Goal: Task Accomplishment & Management: Complete application form

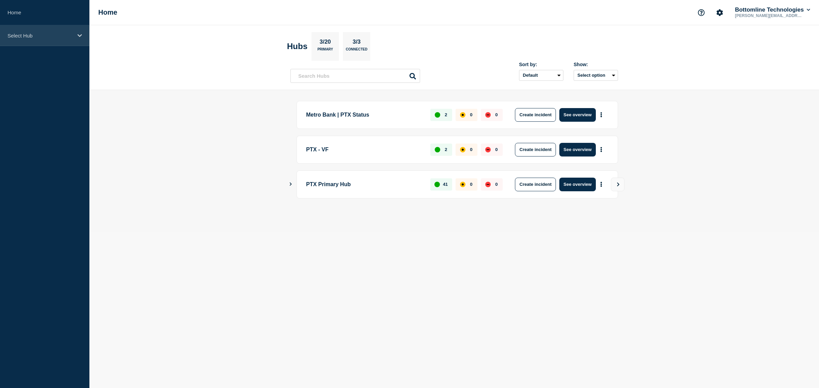
click at [28, 43] on div "Select Hub" at bounding box center [44, 35] width 89 height 21
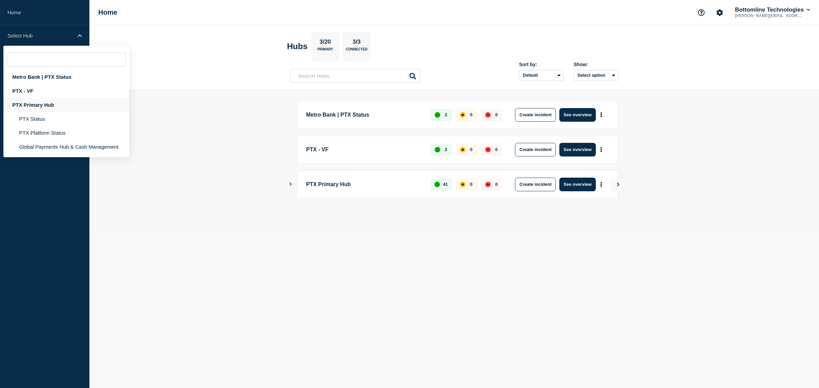
click at [55, 106] on div "PTX Primary Hub" at bounding box center [66, 105] width 126 height 14
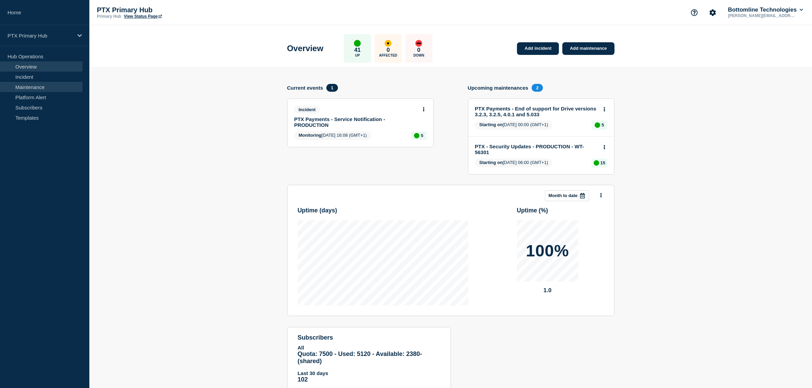
click at [55, 87] on link "Maintenance" at bounding box center [41, 87] width 83 height 10
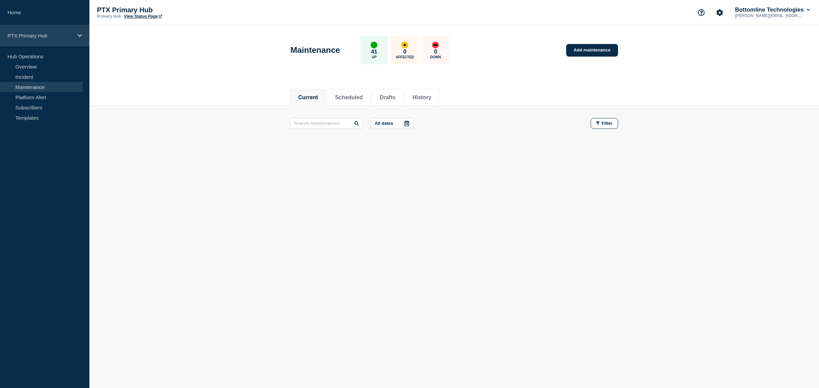
click at [50, 35] on p "PTX Primary Hub" at bounding box center [41, 36] width 66 height 6
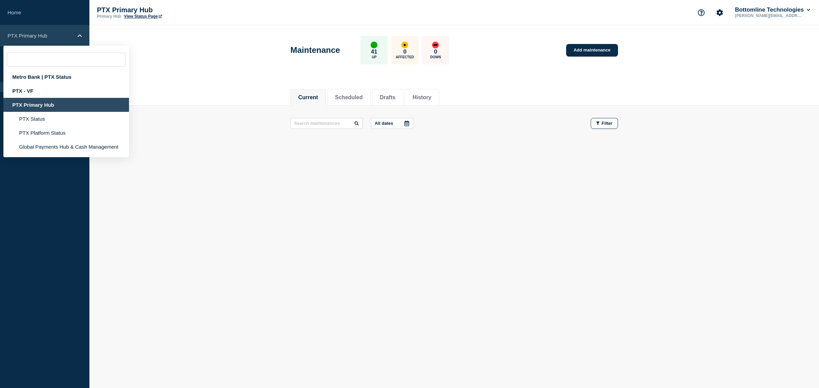
click at [50, 35] on p "PTX Primary Hub" at bounding box center [41, 36] width 66 height 6
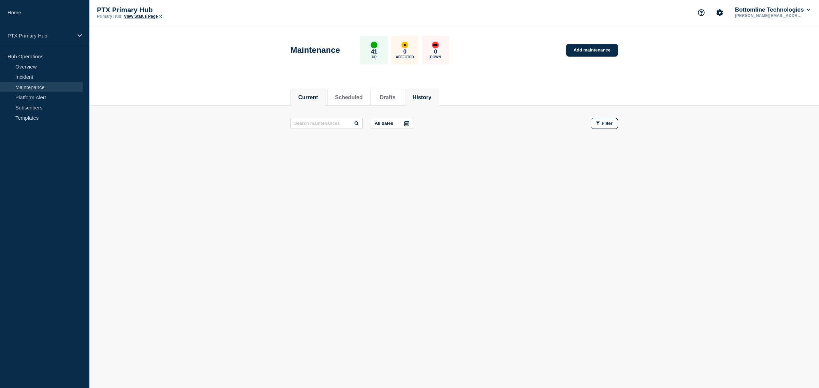
click at [433, 101] on li "History" at bounding box center [422, 97] width 34 height 17
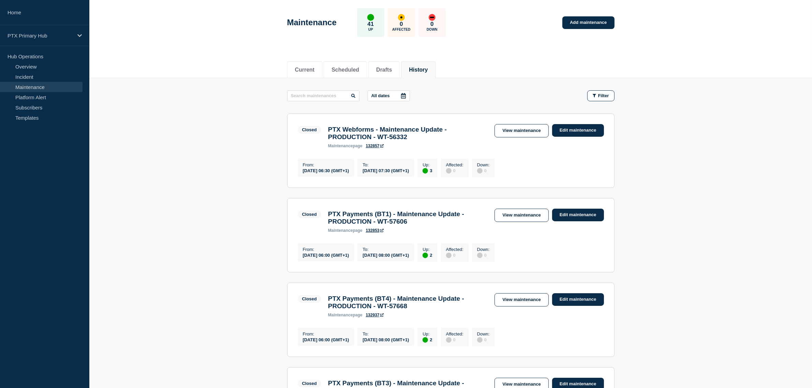
scroll to position [43, 0]
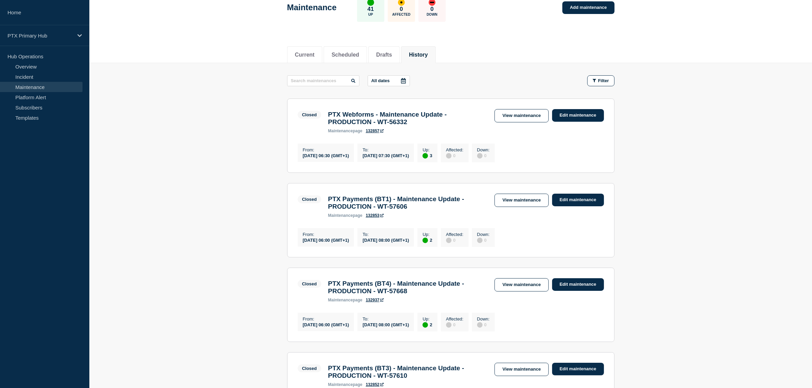
click at [331, 75] on input "text" at bounding box center [323, 80] width 72 height 11
type input "Platform"
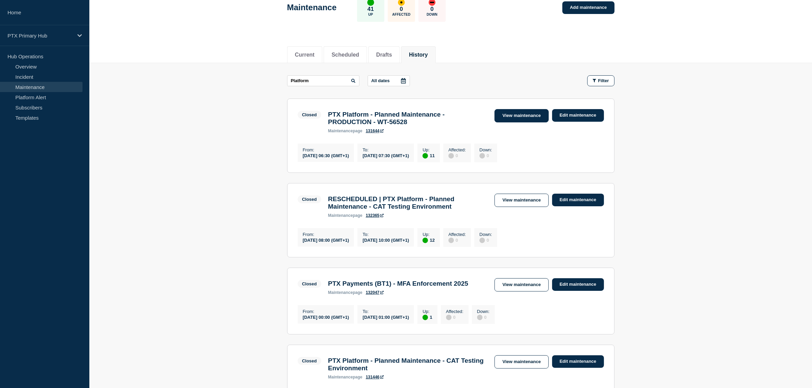
click at [524, 112] on link "View maintenance" at bounding box center [522, 115] width 54 height 13
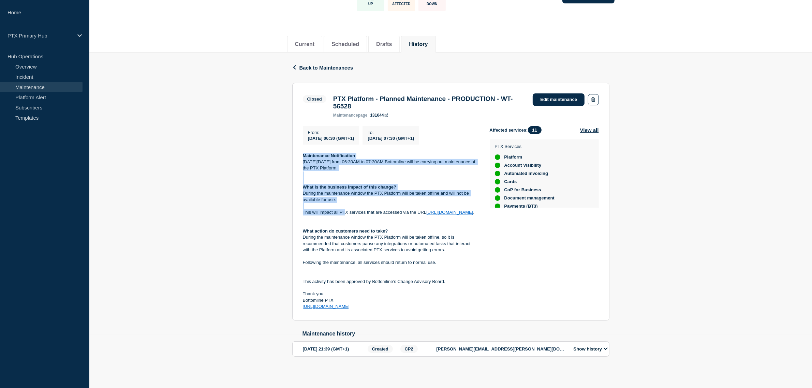
scroll to position [63, 0]
drag, startPoint x: 301, startPoint y: 169, endPoint x: 382, endPoint y: 299, distance: 153.5
click at [382, 299] on section "Closed PTX Platform - Planned Maintenance - PRODUCTION - WT-56528 maintenance p…" at bounding box center [450, 202] width 317 height 238
copy div "Maintenance Notification [DATE][DATE] from 06:30AM to 07:30AM Bottomline will b…"
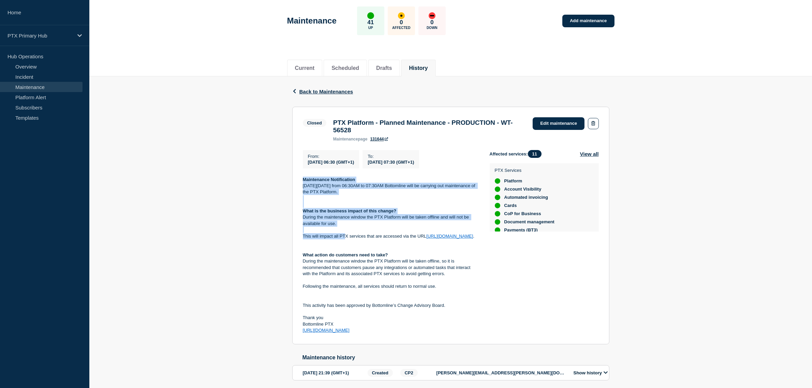
scroll to position [0, 0]
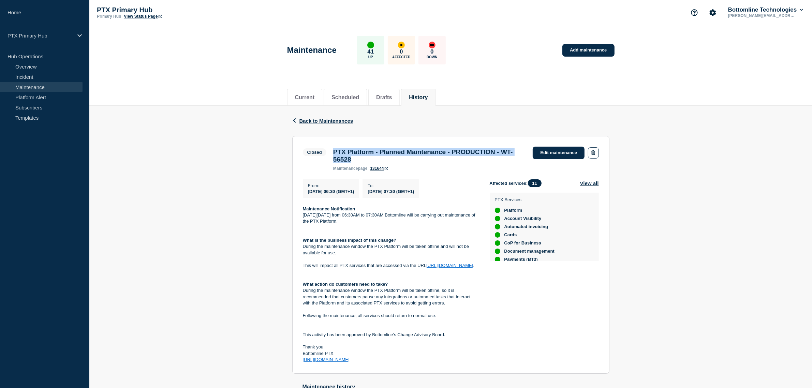
drag, startPoint x: 388, startPoint y: 161, endPoint x: 323, endPoint y: 153, distance: 65.7
click at [323, 153] on div "Closed PTX Platform - Planned Maintenance - PRODUCTION - WT-56528 maintenance p…" at bounding box center [416, 159] width 227 height 24
copy div "PTX Platform - Planned Maintenance - PRODUCTION - WT-56528"
click at [521, 388] on div "Back Back to Maintenances Closed PTX Platform - Planned Maintenance - PRODUCTIO…" at bounding box center [451, 269] width 328 height 326
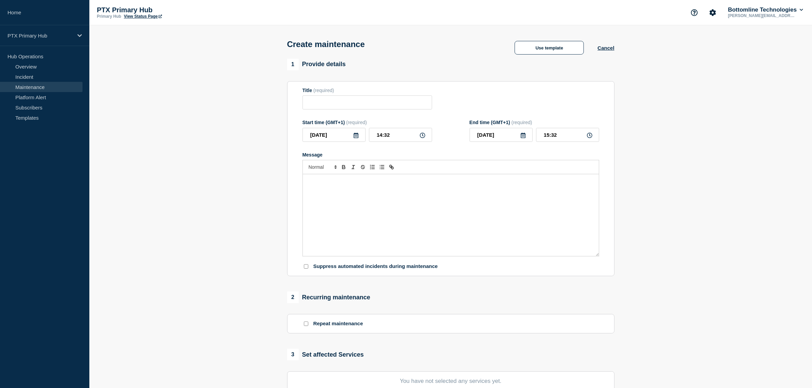
click at [400, 219] on div "Message" at bounding box center [451, 215] width 296 height 82
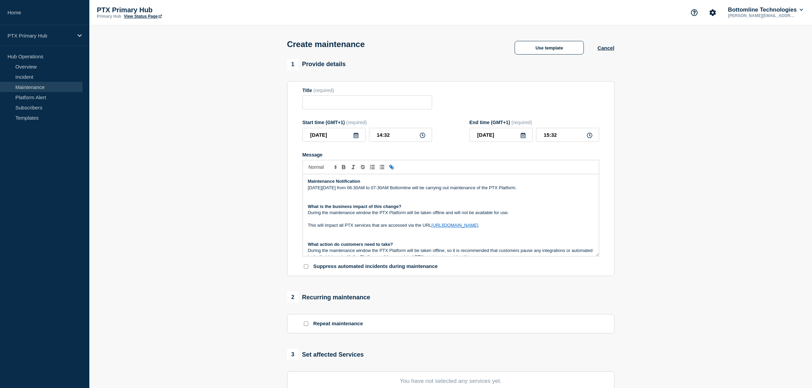
click at [355, 138] on icon at bounding box center [355, 135] width 5 height 5
click at [380, 151] on button "button" at bounding box center [380, 156] width 10 height 10
click at [310, 188] on div "7" at bounding box center [311, 189] width 10 height 10
type input "2025-09-07"
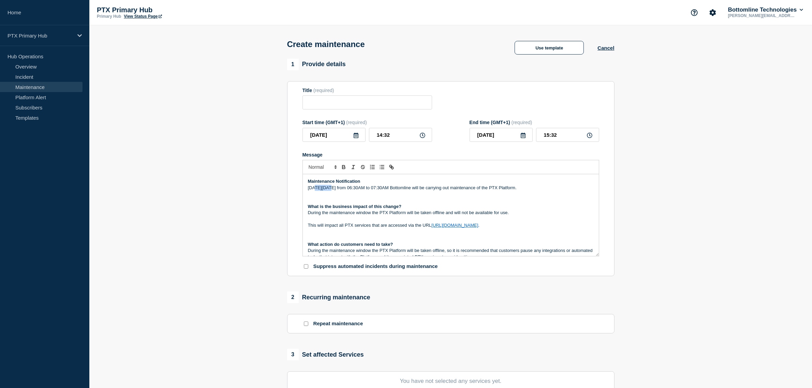
drag, startPoint x: 332, startPoint y: 190, endPoint x: 316, endPoint y: 188, distance: 15.5
click at [316, 188] on p "On Tuesday 12th August from 06:30AM to 07:30AM Bottomline will be carrying out …" at bounding box center [451, 188] width 286 height 6
click at [337, 190] on p "On Sunday 12th August from 06:30AM to 07:30AM Bottomline will be carrying out m…" at bounding box center [451, 188] width 286 height 6
click at [352, 187] on p "On Sunday 7th August from 06:30AM to 07:30AM Bottomline will be carrying out ma…" at bounding box center [451, 188] width 286 height 6
click at [376, 190] on p "On Sunday 7th September from 06:30AM to 07:30AM Bottomline will be carrying out…" at bounding box center [451, 188] width 286 height 6
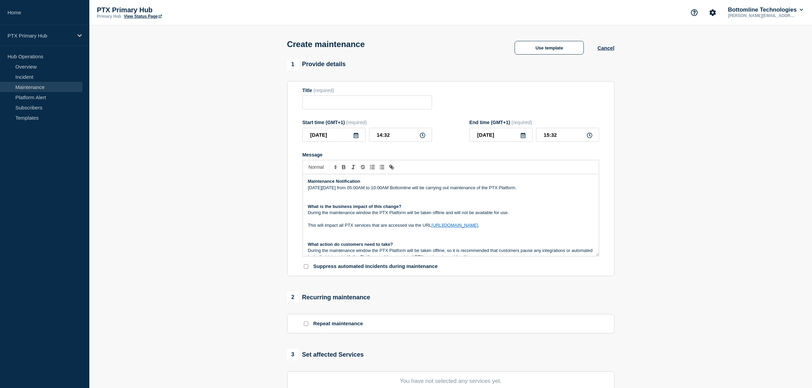
click at [552, 206] on p "What is the business impact of this change?" at bounding box center [451, 207] width 286 height 6
click at [338, 93] on div "Title (required)" at bounding box center [368, 90] width 130 height 5
click at [338, 110] on input "Title" at bounding box center [368, 103] width 130 height 14
paste input "PTX Platform - Planned Maintenance - PRODUCTION - WT-56528"
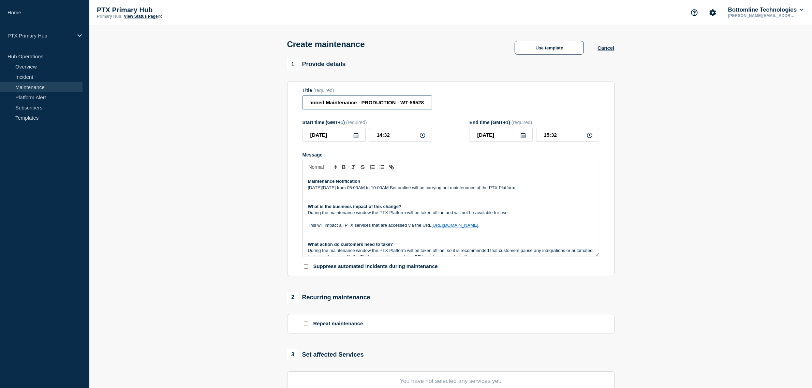
drag, startPoint x: 392, startPoint y: 103, endPoint x: 478, endPoint y: 113, distance: 86.6
click at [523, 105] on div "Title (required) PTX Platform - Planned Maintenance - PRODUCTION - WT-56528" at bounding box center [451, 99] width 297 height 22
click at [376, 93] on div "Title (required)" at bounding box center [368, 90] width 130 height 5
drag, startPoint x: 409, startPoint y: 102, endPoint x: 455, endPoint y: 118, distance: 48.5
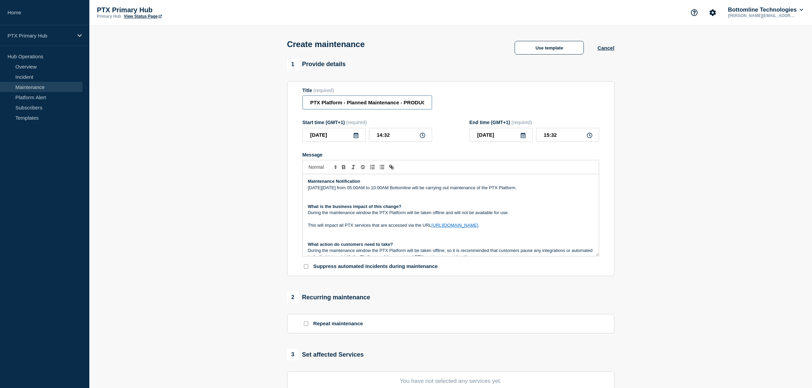
click at [495, 112] on form "Title (required) PTX Platform - Planned Maintenance - PRODUCTION - WT-56528 Sta…" at bounding box center [451, 179] width 297 height 183
click at [427, 107] on input "PTX Platform - Planned Maintenance - PRODUCTION - WT-56528" at bounding box center [368, 103] width 130 height 14
drag, startPoint x: 400, startPoint y: 101, endPoint x: 485, endPoint y: 104, distance: 85.3
click at [485, 104] on div "Title (required) PTX Platform - Planned Maintenance - PRODUCTION - WT-56528" at bounding box center [451, 99] width 297 height 22
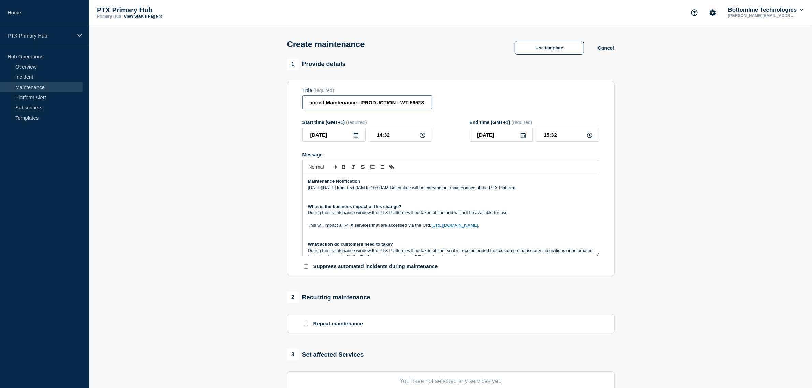
paste input "710"
type input "PTX Platform - Planned Maintenance - PRODUCTION - WT-57108"
click at [467, 292] on div "1 Provide details Title (required) PTX Platform - Planned Maintenance - PRODUCT…" at bounding box center [451, 313] width 328 height 42
drag, startPoint x: 410, startPoint y: 137, endPoint x: 271, endPoint y: 97, distance: 144.9
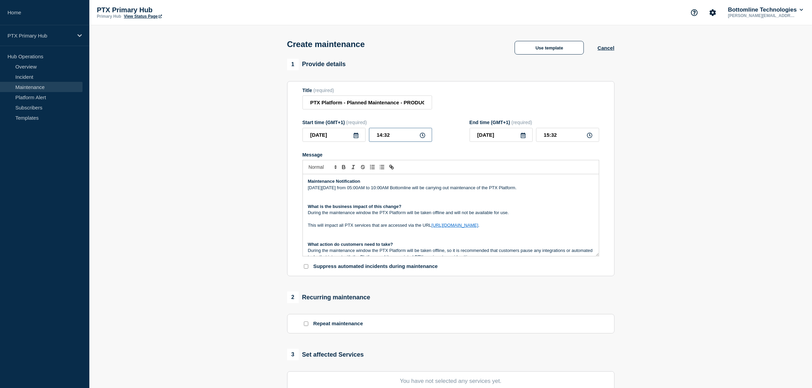
click at [276, 98] on section "1 Provide details Title (required) PTX Platform - Planned Maintenance - PRODUCT…" at bounding box center [450, 296] width 723 height 474
type input "05:00"
drag, startPoint x: 566, startPoint y: 134, endPoint x: 498, endPoint y: 122, distance: 68.3
click at [498, 122] on div "End time (GMT+1) (required) 2025-09-07 06:00" at bounding box center [535, 131] width 130 height 22
type input "10:00"
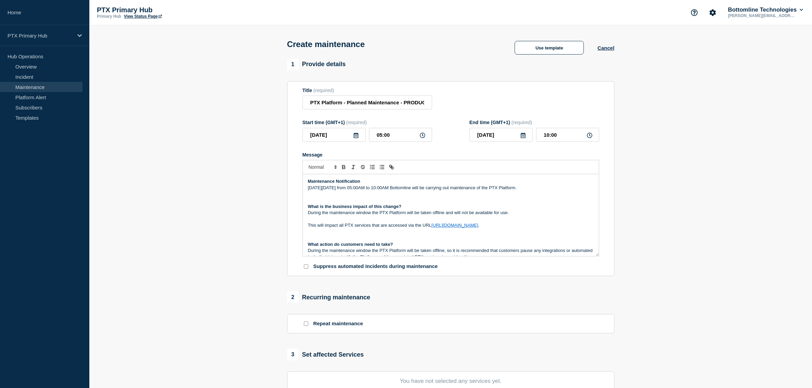
click at [735, 178] on section "1 Provide details Title (required) PTX Platform - Planned Maintenance - PRODUCT…" at bounding box center [450, 296] width 723 height 474
click at [561, 210] on p "What is the business impact of this change?" at bounding box center [451, 207] width 286 height 6
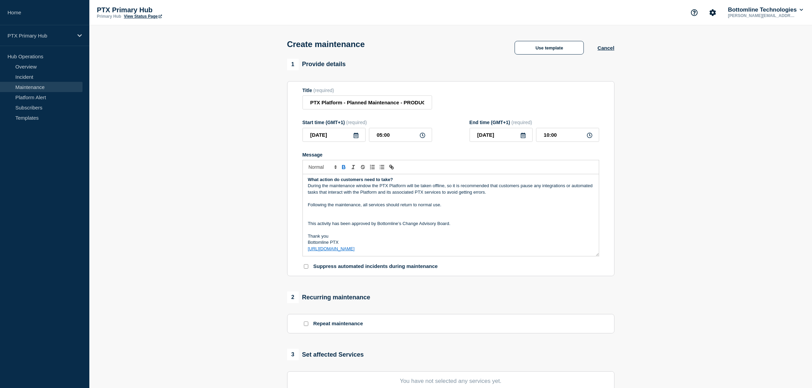
scroll to position [128, 0]
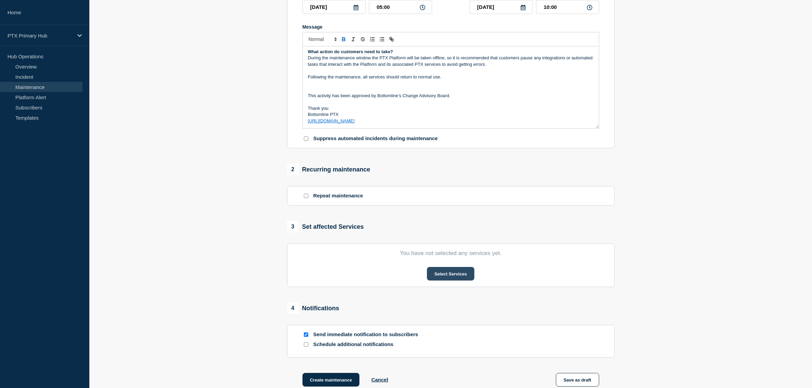
click at [442, 270] on button "Select Services" at bounding box center [450, 274] width 47 height 14
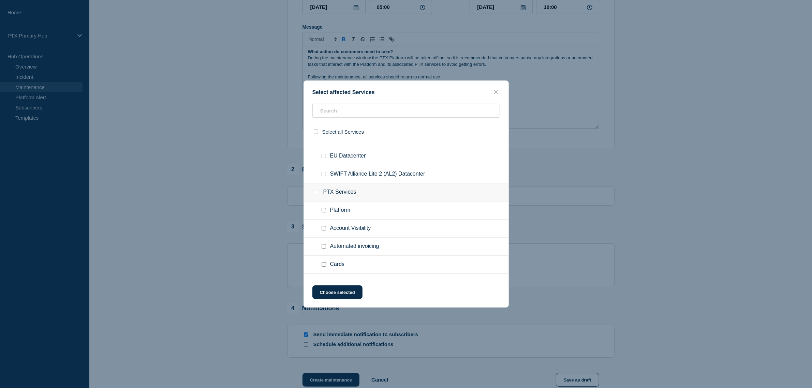
scroll to position [171, 0]
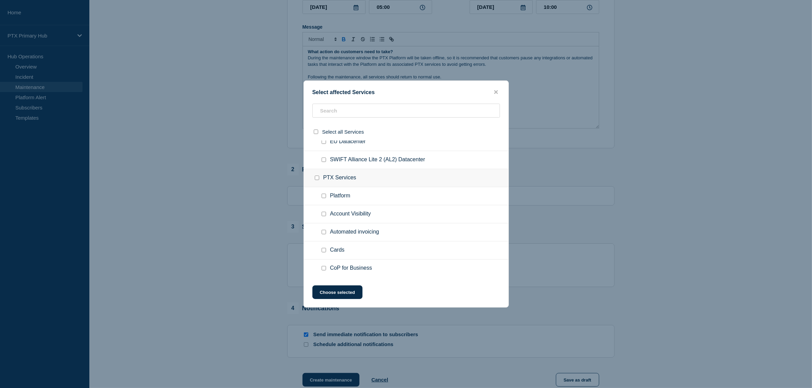
click at [321, 197] on div at bounding box center [325, 196] width 10 height 7
click at [323, 198] on input "Platform checkbox" at bounding box center [324, 196] width 4 height 4
checkbox input "true"
click at [324, 214] on input "Account Visibility checkbox" at bounding box center [324, 214] width 4 height 4
checkbox input "true"
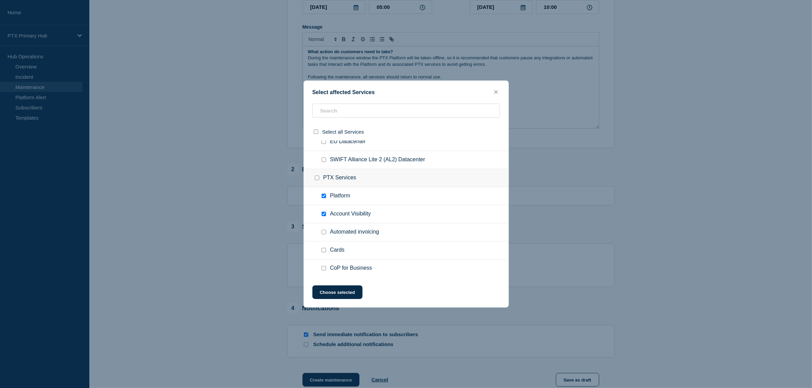
click at [323, 230] on div at bounding box center [325, 232] width 10 height 7
click at [323, 231] on input "Automated invoicing checkbox" at bounding box center [324, 232] width 4 height 4
checkbox input "true"
click at [323, 252] on input "Cards checkbox" at bounding box center [324, 250] width 4 height 4
checkbox input "true"
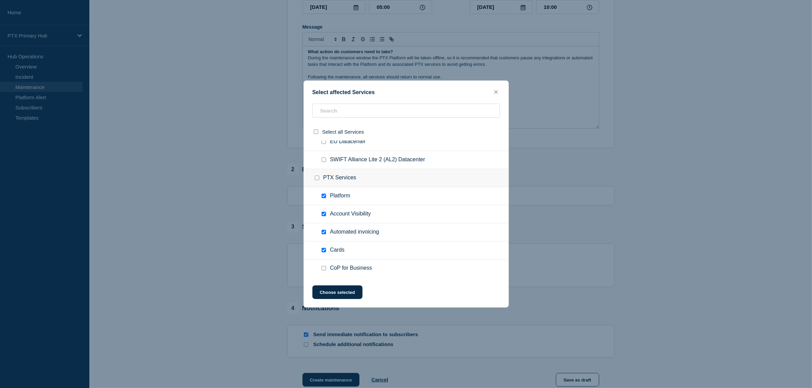
click at [324, 267] on input "CoP for Business checkbox" at bounding box center [324, 268] width 4 height 4
checkbox input "true"
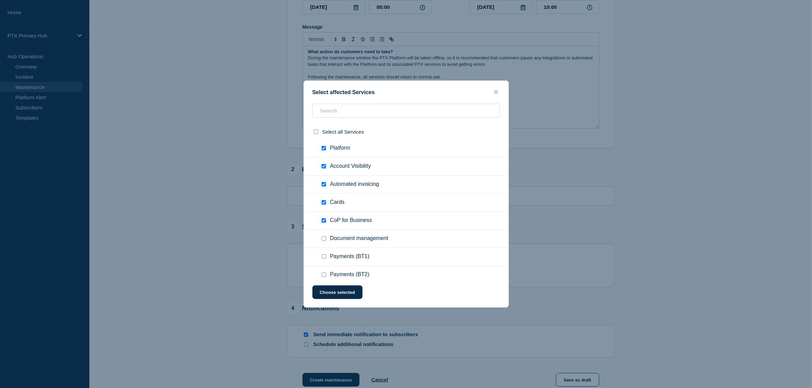
scroll to position [256, 0]
click at [323, 203] on input "Document management checkbox" at bounding box center [324, 201] width 4 height 4
checkbox input "true"
click at [324, 255] on input "Payments (BT3) checkbox" at bounding box center [324, 255] width 4 height 4
checkbox input "true"
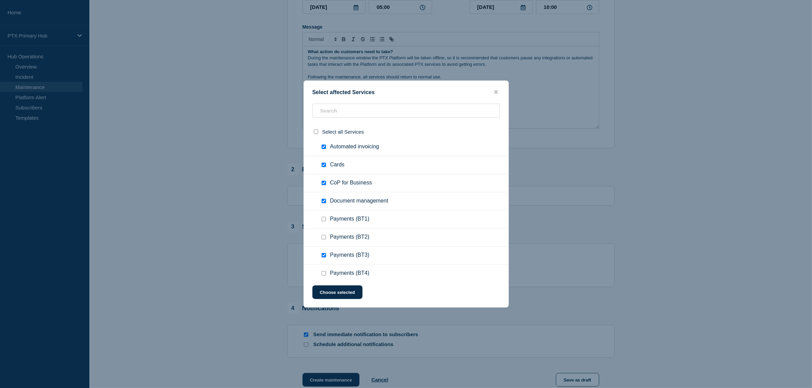
scroll to position [299, 0]
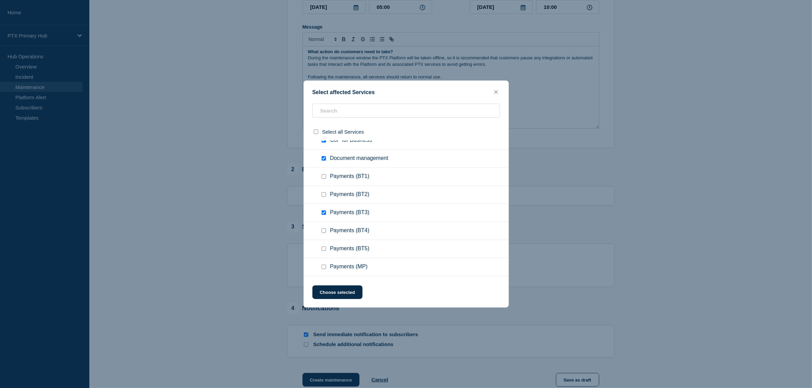
click at [324, 230] on input "Payments (BT4) checkbox" at bounding box center [324, 231] width 4 height 4
checkbox input "true"
click at [324, 249] on input "Payments (BT5) checkbox" at bounding box center [324, 249] width 4 height 4
checkbox input "true"
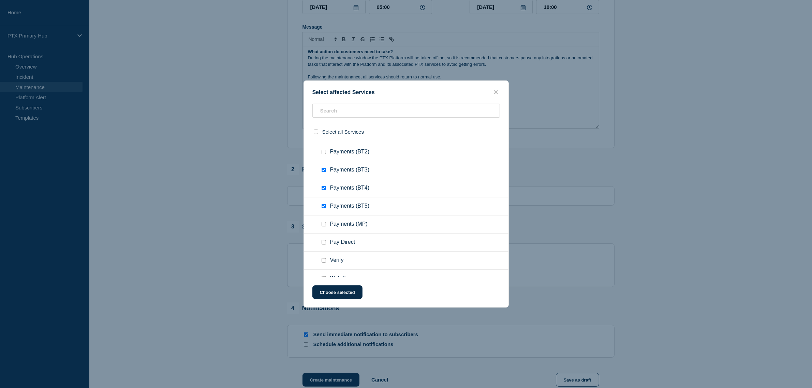
click at [322, 245] on input "Pay Direct checkbox" at bounding box center [324, 242] width 4 height 4
checkbox input "true"
click at [323, 260] on input "Verify checkbox" at bounding box center [324, 260] width 4 height 4
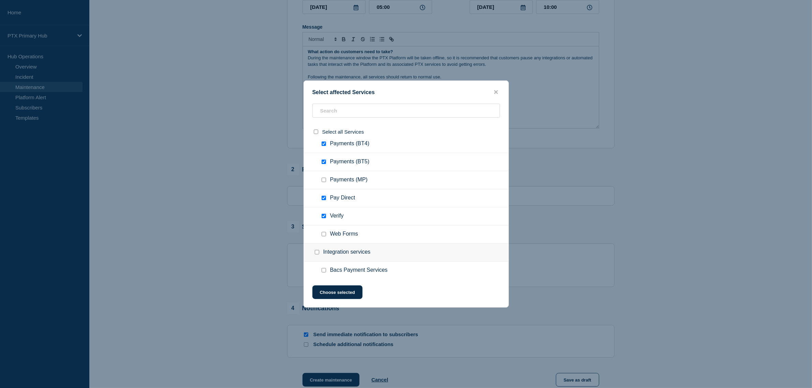
scroll to position [426, 0]
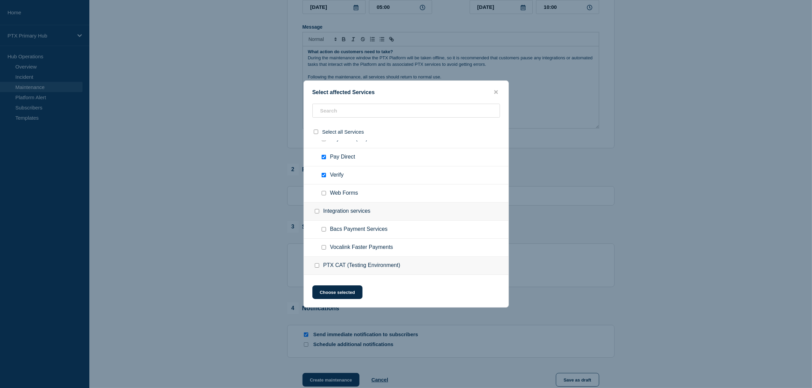
click at [323, 177] on input "Verify checkbox" at bounding box center [324, 175] width 4 height 4
checkbox input "false"
click at [322, 193] on input "Web Forms checkbox" at bounding box center [324, 193] width 4 height 4
checkbox input "true"
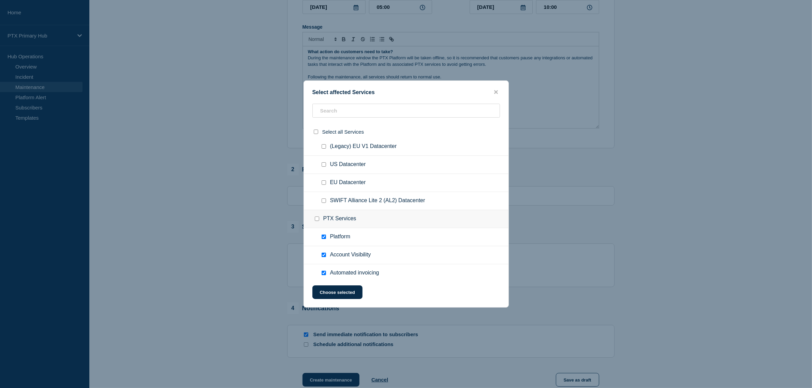
scroll to position [171, 0]
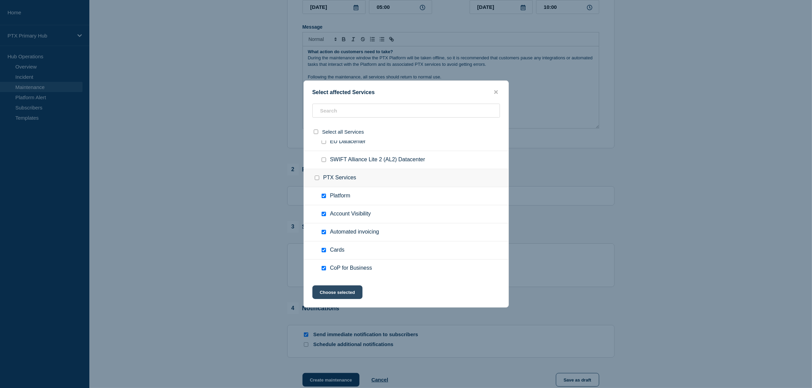
click at [339, 297] on button "Choose selected" at bounding box center [338, 293] width 50 height 14
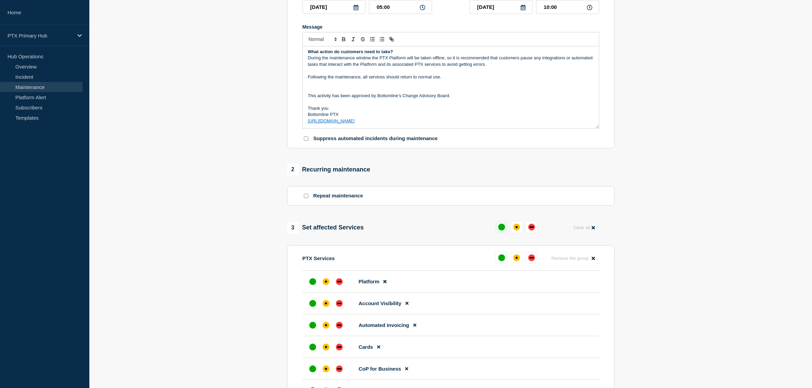
click at [502, 231] on div "up" at bounding box center [501, 227] width 7 height 7
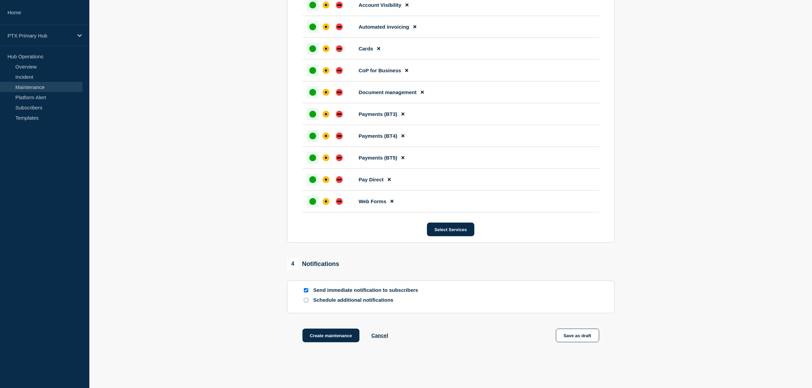
scroll to position [463, 0]
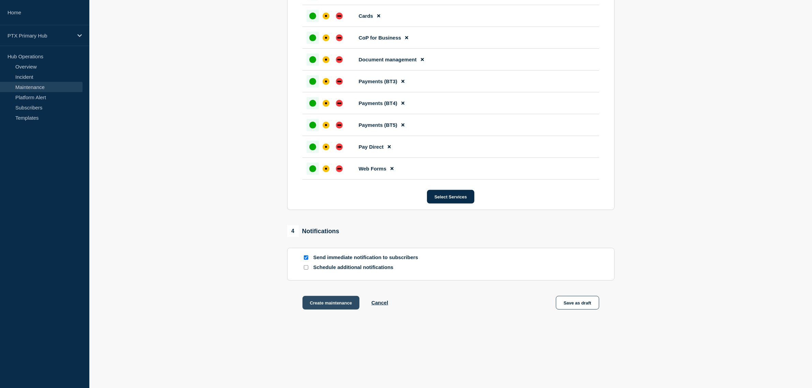
click at [308, 301] on button "Create maintenance" at bounding box center [331, 303] width 57 height 14
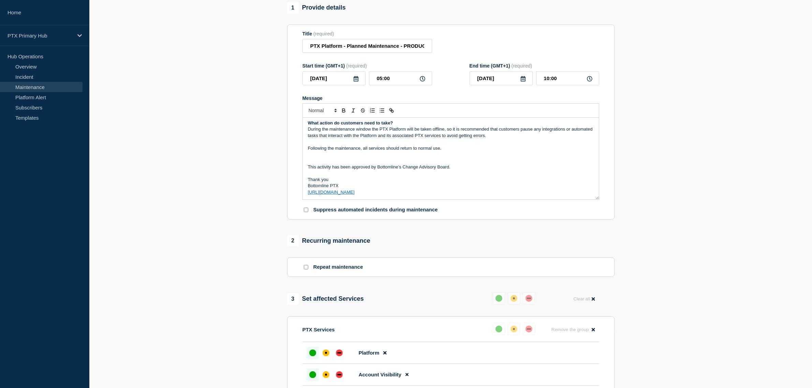
scroll to position [0, 0]
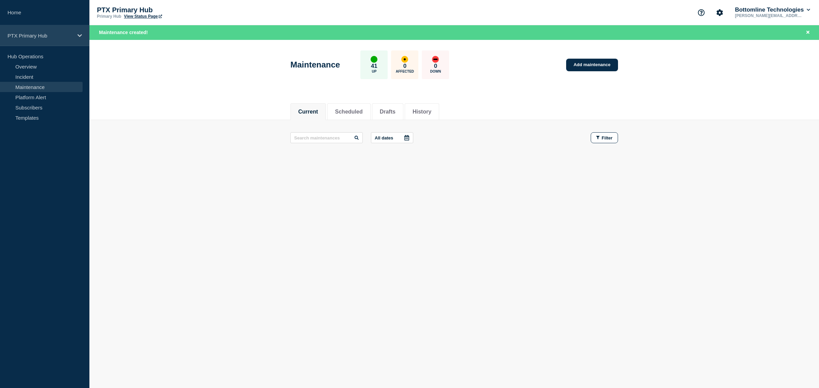
click at [36, 43] on div "PTX Primary Hub" at bounding box center [44, 35] width 89 height 21
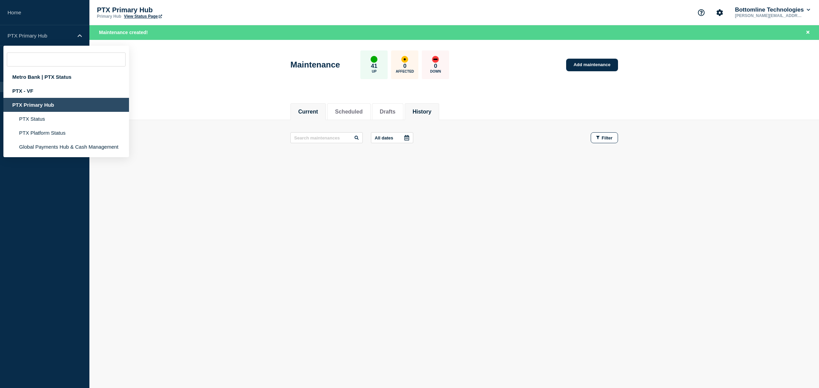
click at [437, 118] on li "History" at bounding box center [422, 111] width 34 height 17
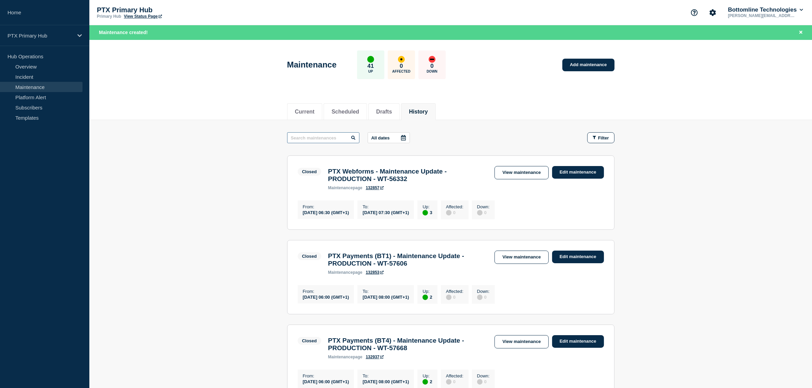
click at [321, 136] on input "text" at bounding box center [323, 137] width 72 height 11
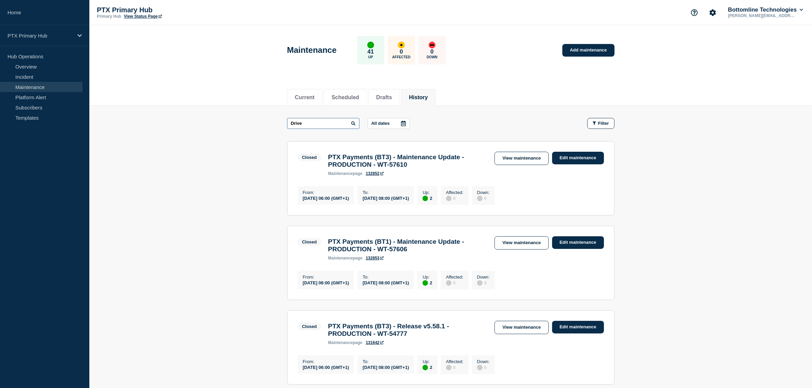
type input "Drive"
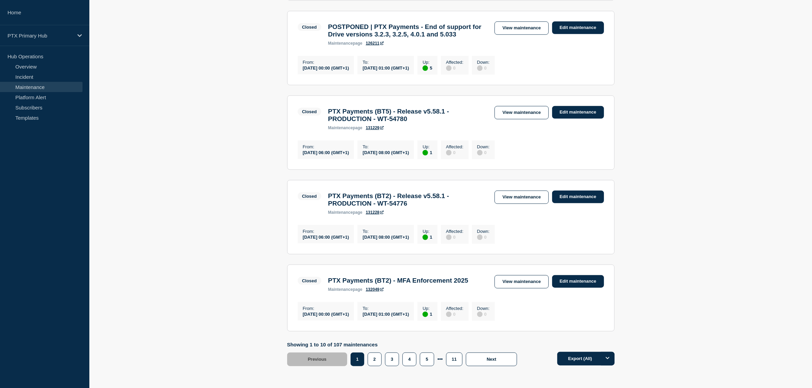
scroll to position [725, 0]
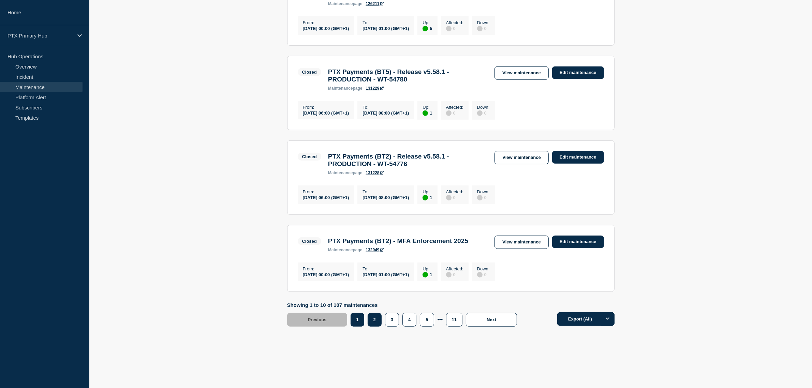
click at [374, 327] on button "2" at bounding box center [375, 320] width 14 height 14
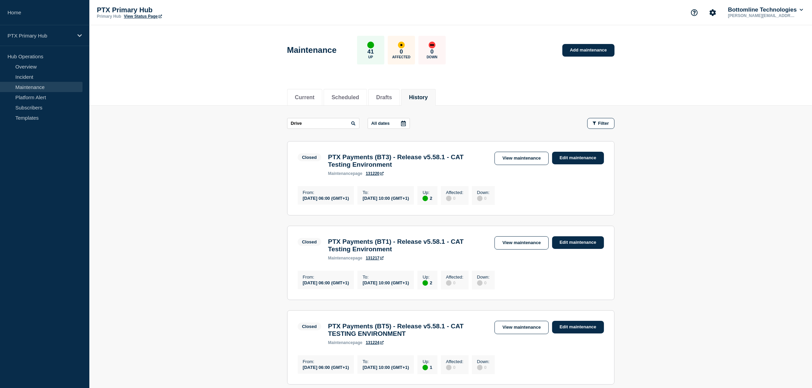
scroll to position [724, 0]
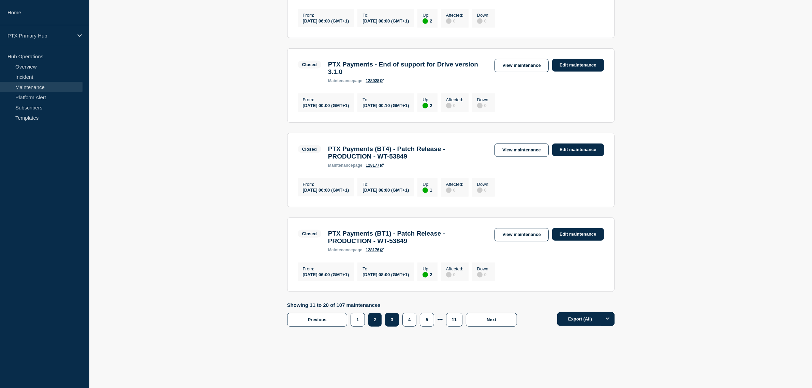
click at [393, 316] on button "3" at bounding box center [392, 320] width 14 height 14
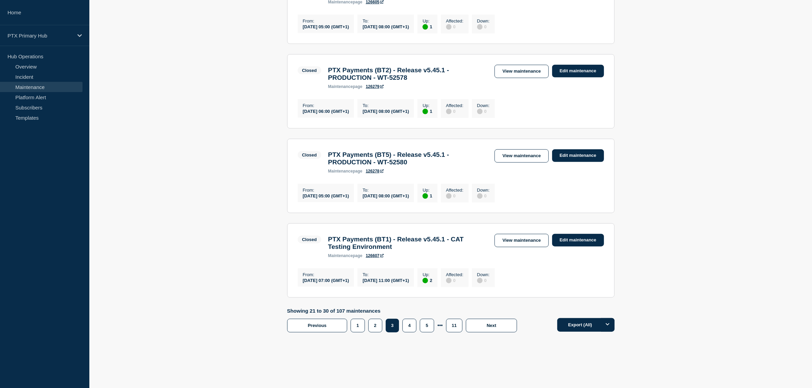
scroll to position [724, 0]
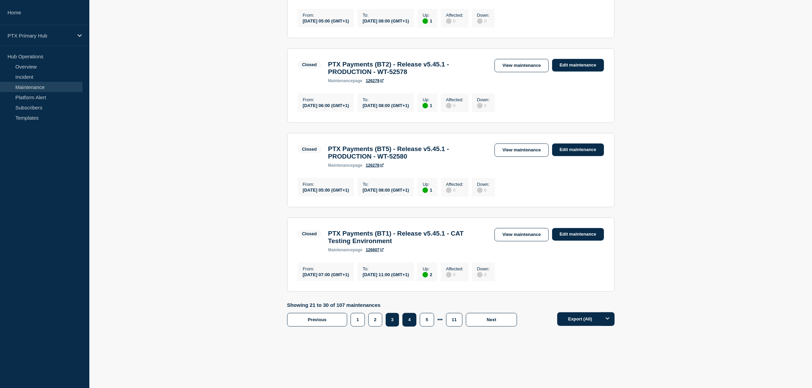
click at [412, 324] on button "4" at bounding box center [410, 320] width 14 height 14
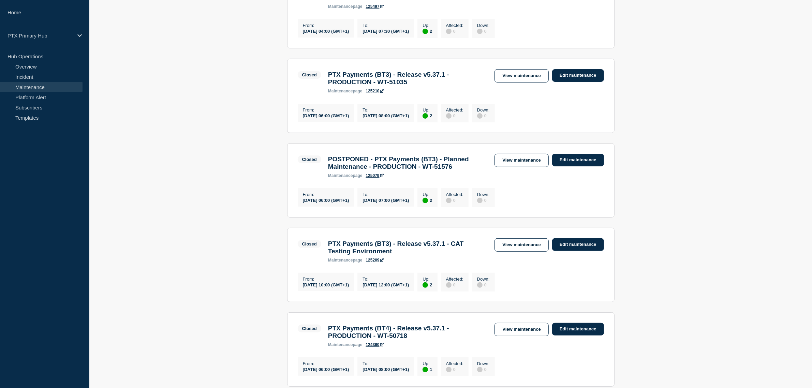
scroll to position [724, 0]
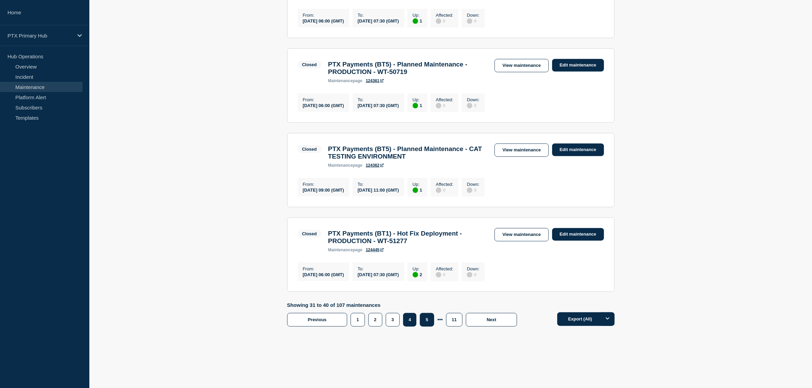
click at [427, 316] on button "5" at bounding box center [427, 320] width 14 height 14
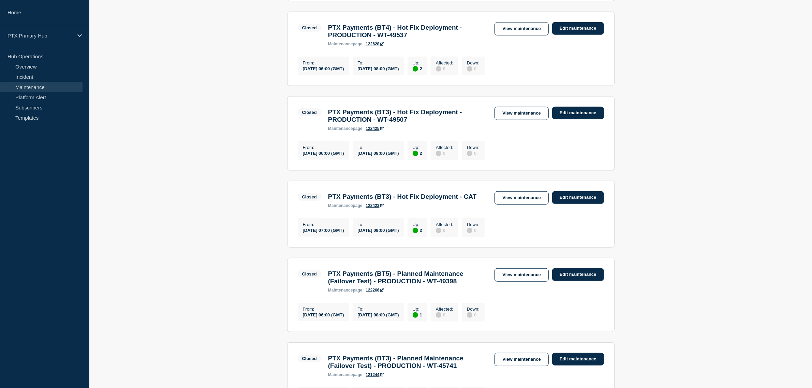
scroll to position [724, 0]
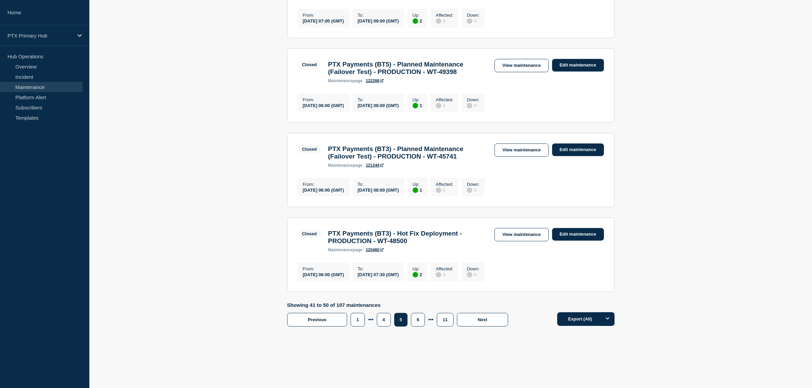
click at [429, 319] on div "6" at bounding box center [433, 320] width 9 height 14
click at [424, 320] on button "6" at bounding box center [418, 320] width 14 height 14
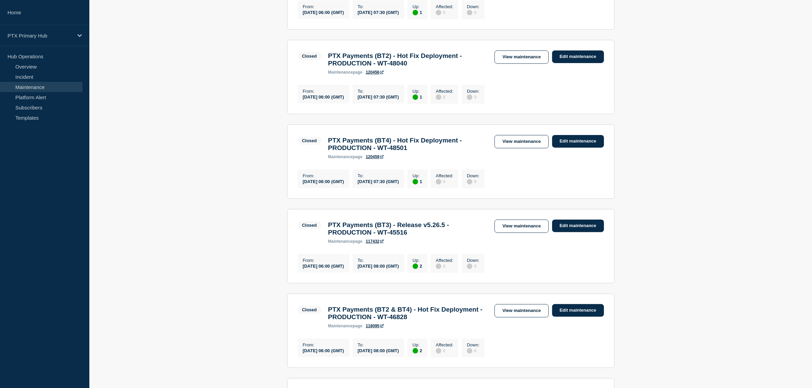
scroll to position [127, 0]
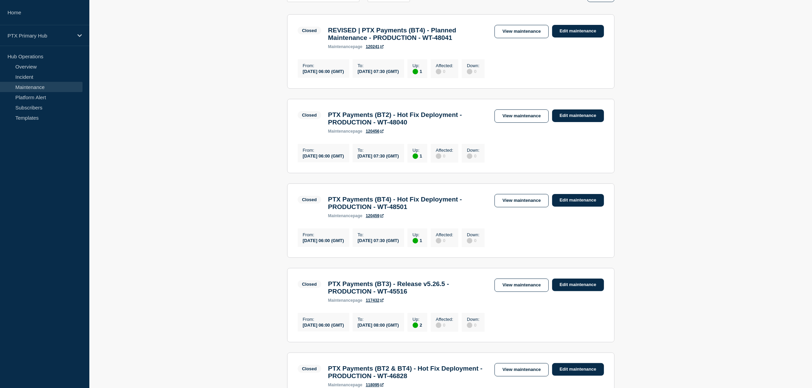
drag, startPoint x: 248, startPoint y: 96, endPoint x: 244, endPoint y: 106, distance: 11.7
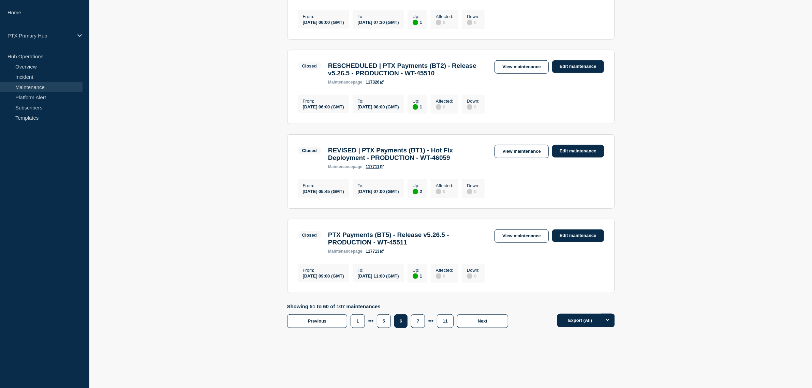
scroll to position [734, 0]
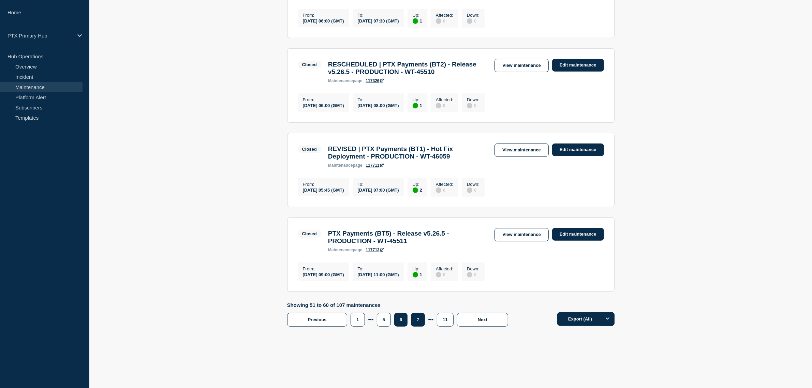
click at [422, 321] on button "7" at bounding box center [418, 320] width 14 height 14
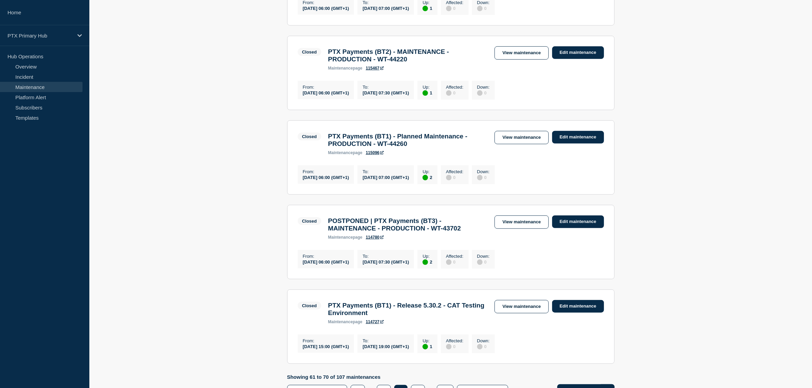
scroll to position [734, 0]
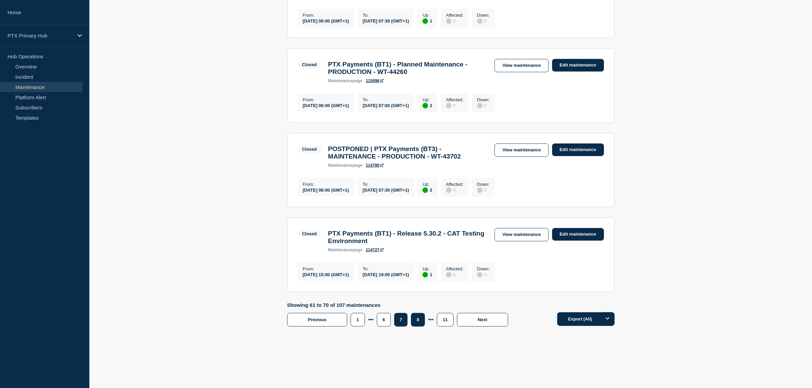
click at [419, 318] on button "8" at bounding box center [418, 320] width 14 height 14
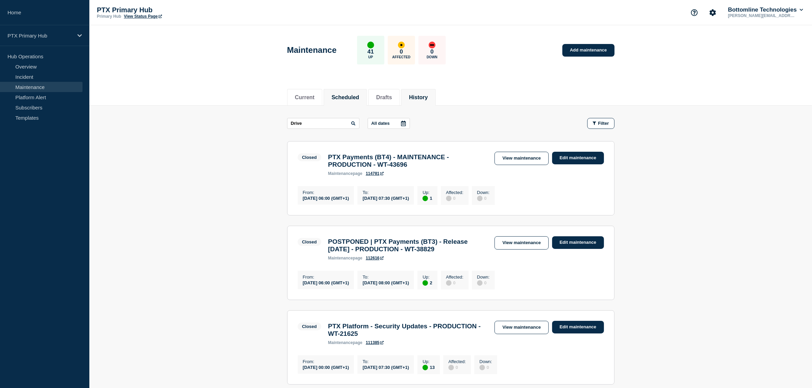
click at [355, 95] on button "Scheduled" at bounding box center [346, 98] width 28 height 6
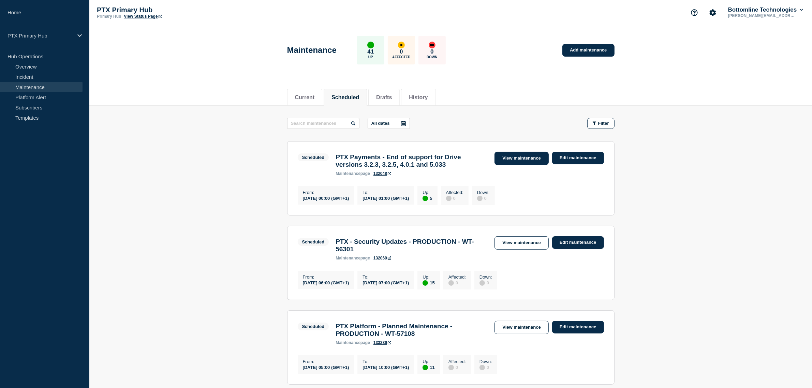
click at [505, 157] on link "View maintenance" at bounding box center [522, 158] width 54 height 13
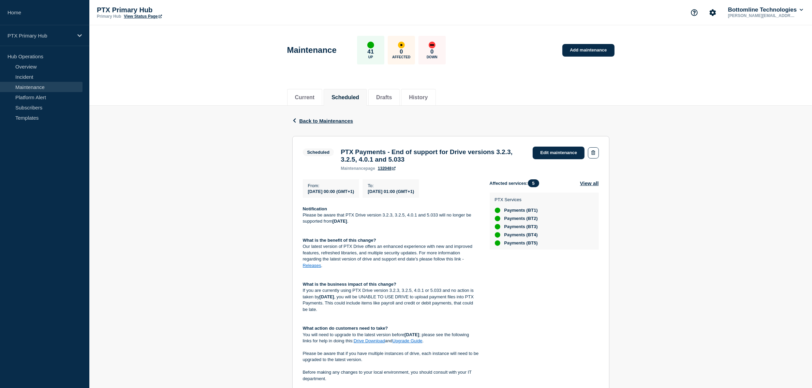
drag, startPoint x: 554, startPoint y: 148, endPoint x: 454, endPoint y: 261, distance: 151.3
click at [454, 261] on p "Our latest version of PTX Drive offers an enhanced experience with new and impr…" at bounding box center [391, 256] width 176 height 25
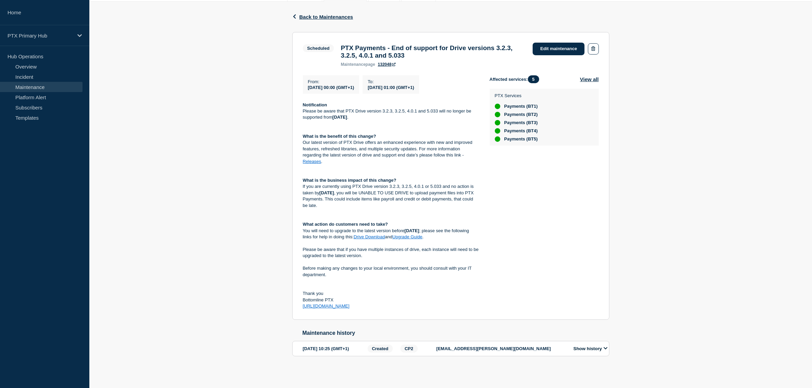
scroll to position [114, 0]
click at [558, 43] on link "Edit maintenance" at bounding box center [559, 49] width 52 height 13
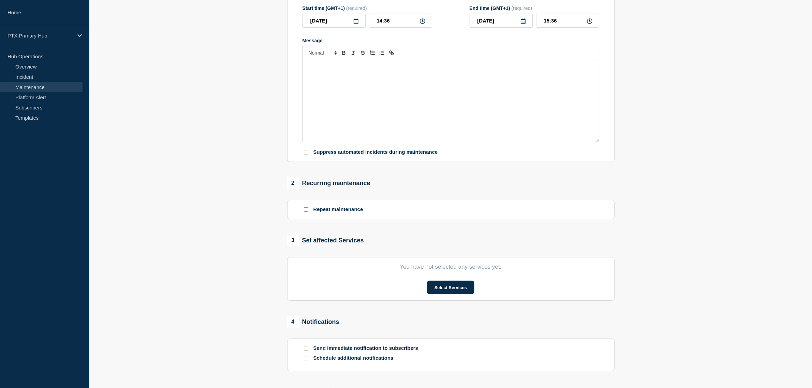
type input "PTX Payments - End of support for Drive versions 3.2.3, 3.2.5, 4.0.1 and 5.033"
type input "2025-08-31"
type input "00:00"
type input "2025-08-31"
type input "01:00"
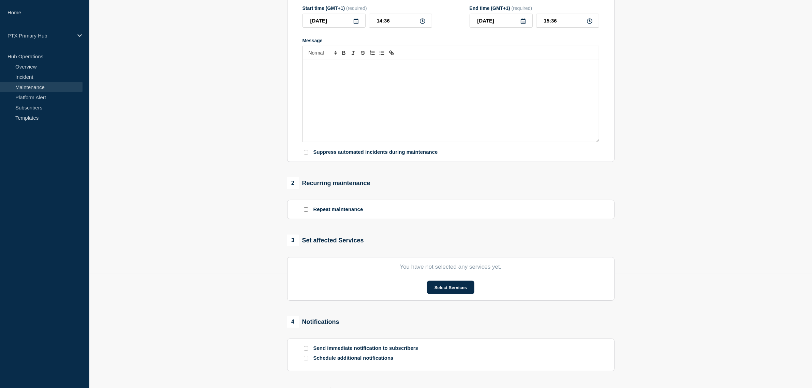
checkbox input "false"
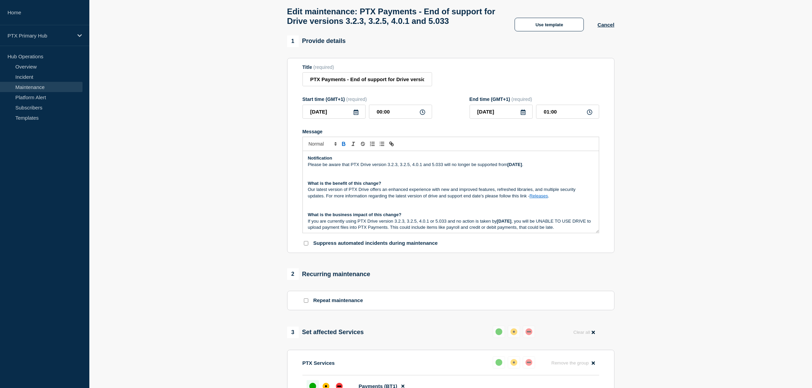
scroll to position [29, 0]
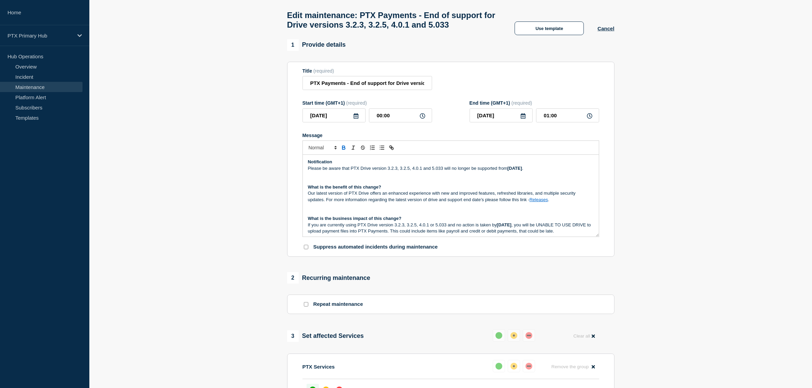
click at [359, 119] on icon at bounding box center [355, 115] width 5 height 5
click at [355, 205] on div "21" at bounding box center [357, 205] width 10 height 10
type input "2025-08-21"
click at [519, 122] on input "2025-08-21" at bounding box center [501, 115] width 63 height 14
click at [526, 119] on icon at bounding box center [523, 115] width 5 height 5
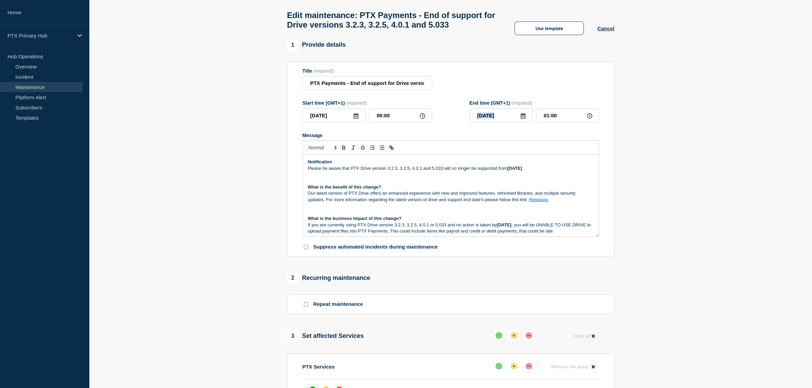
click at [526, 119] on icon at bounding box center [523, 115] width 5 height 5
click at [548, 147] on icon "button" at bounding box center [547, 150] width 8 height 8
click at [504, 180] on div "9" at bounding box center [501, 183] width 10 height 10
type input "2025-09-09"
click at [625, 150] on section "1 Provide details Title (required) PTX Payments - End of support for Drive vers…" at bounding box center [450, 337] width 723 height 597
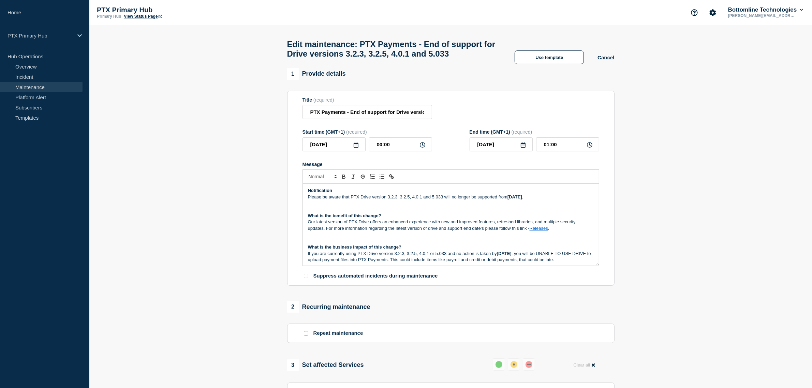
scroll to position [0, 0]
drag, startPoint x: 567, startPoint y: 160, endPoint x: 530, endPoint y: 153, distance: 37.6
click at [530, 151] on div "2025-09-09 01:00" at bounding box center [535, 144] width 130 height 14
type input "07:00"
click at [675, 181] on section "1 Provide details Title (required) PTX Payments - End of support for Drive vers…" at bounding box center [450, 366] width 723 height 597
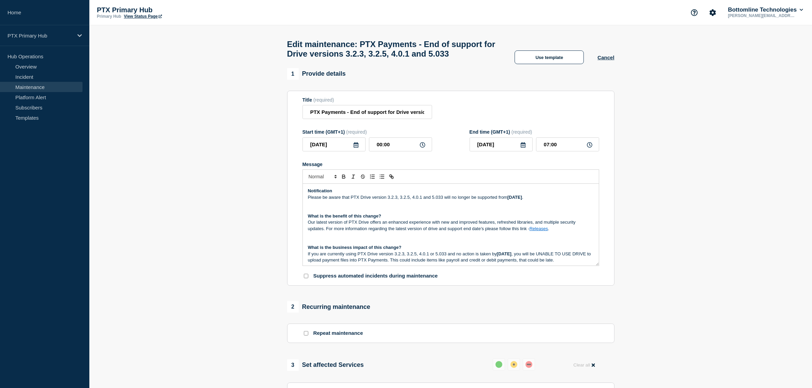
click at [359, 148] on icon at bounding box center [355, 144] width 5 height 5
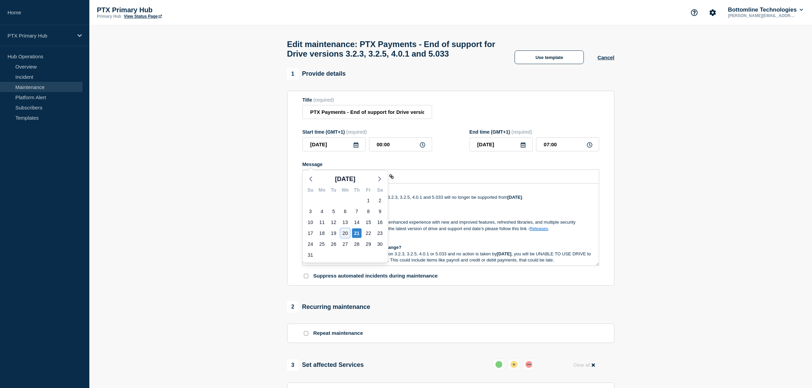
click at [346, 229] on div "20" at bounding box center [345, 234] width 10 height 10
type input "2025-08-20"
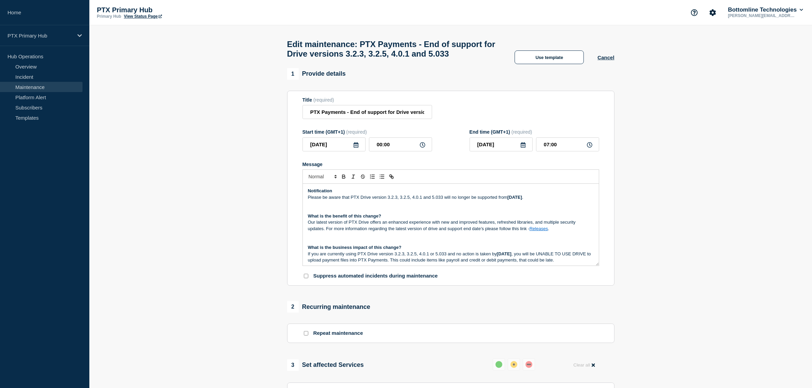
click at [521, 148] on icon at bounding box center [523, 144] width 5 height 5
click at [500, 211] on div "9" at bounding box center [501, 212] width 10 height 10
type input "2025-09-09"
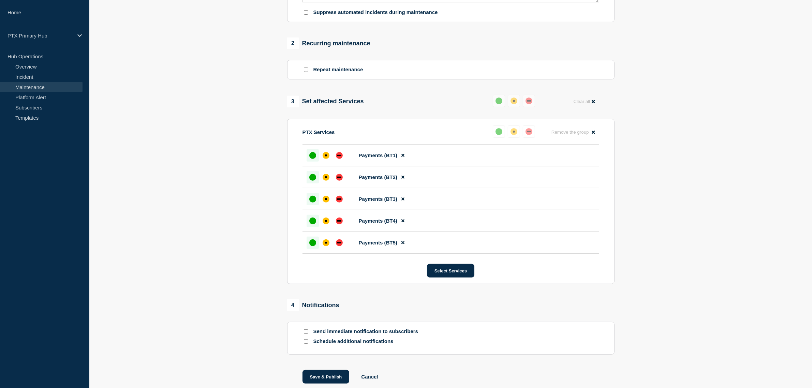
scroll to position [320, 0]
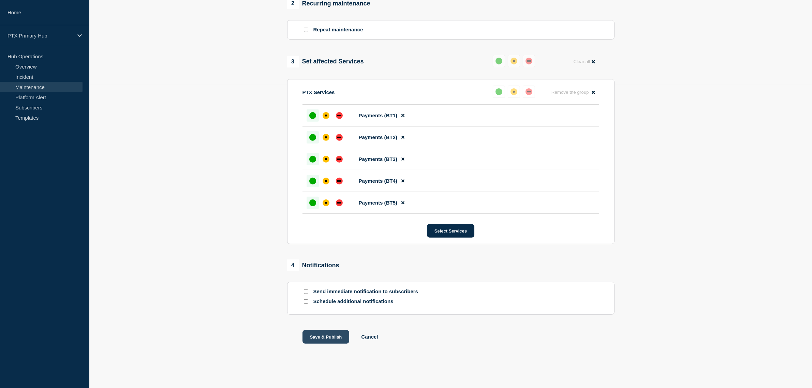
click at [317, 338] on button "Save & Publish" at bounding box center [326, 337] width 47 height 14
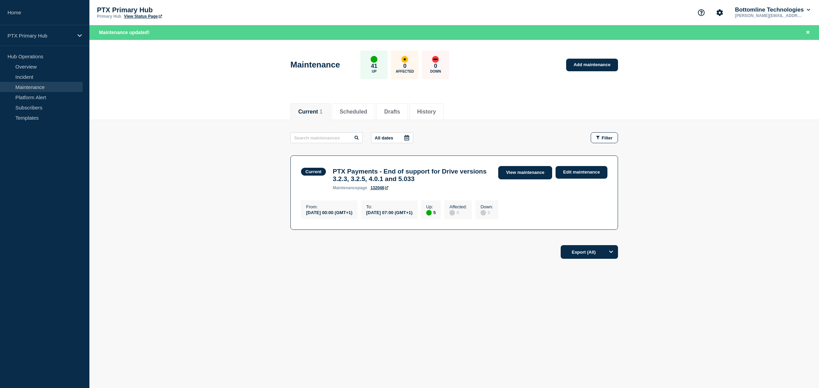
click at [520, 169] on link "View maintenance" at bounding box center [525, 172] width 54 height 13
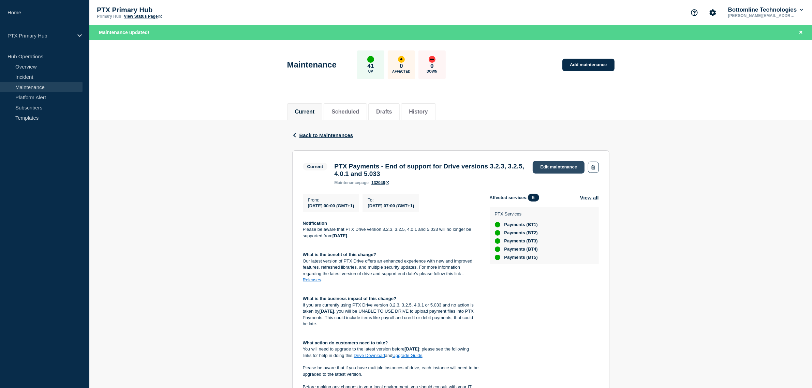
click at [561, 163] on link "Edit maintenance" at bounding box center [559, 167] width 52 height 13
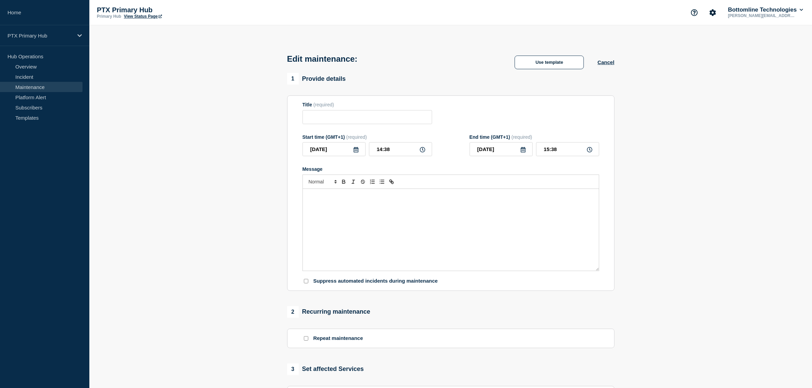
type input "PTX Payments - End of support for Drive versions 3.2.3, 3.2.5, 4.0.1 and 5.033"
type input "2025-08-20"
type input "00:00"
type input "2025-09-09"
type input "07:00"
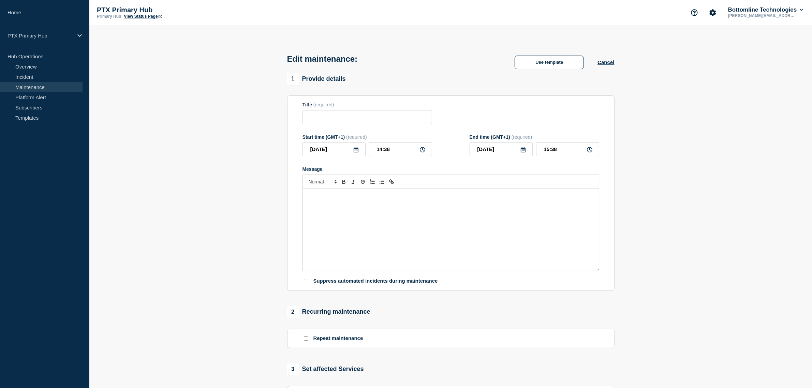
checkbox input "false"
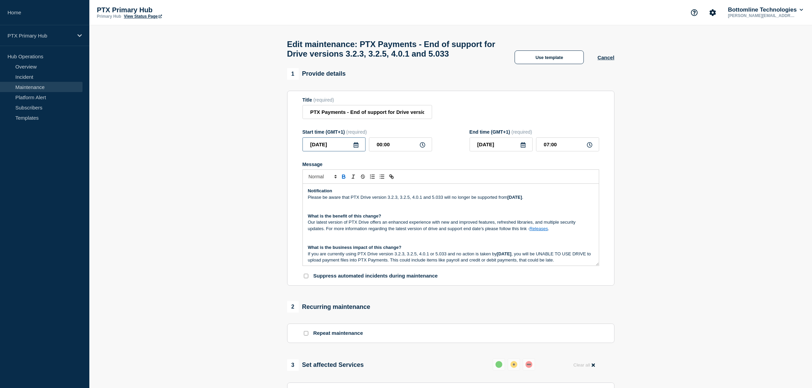
click at [358, 151] on input "2025-08-20" at bounding box center [334, 144] width 63 height 14
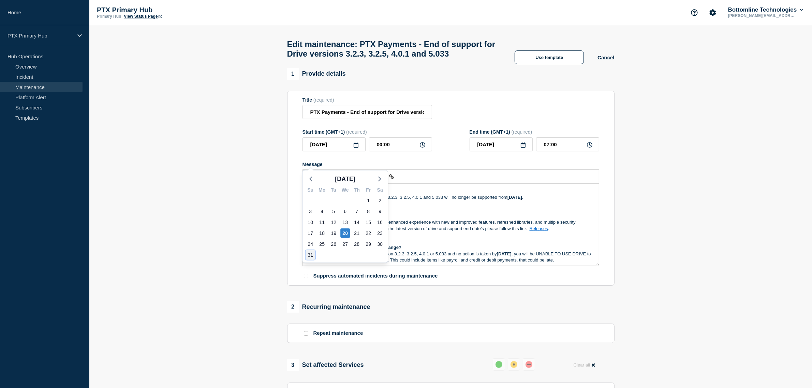
click at [310, 257] on div "31" at bounding box center [311, 255] width 10 height 10
type input "2025-08-31"
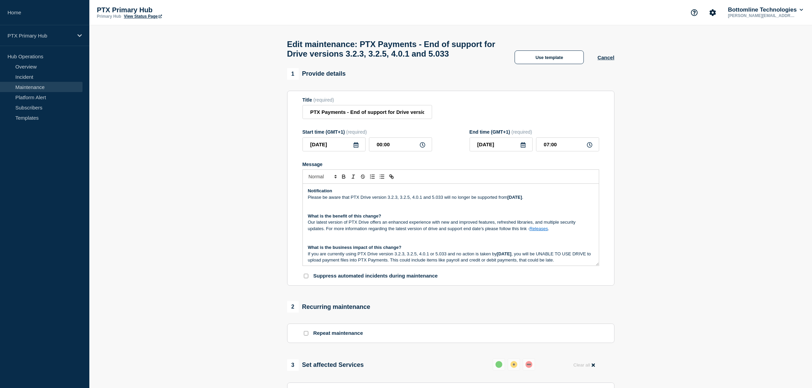
click at [468, 213] on p "Message" at bounding box center [451, 210] width 286 height 6
click at [523, 148] on icon at bounding box center [523, 144] width 5 height 5
click at [500, 214] on div "9" at bounding box center [501, 212] width 10 height 10
type input "2025-09-09"
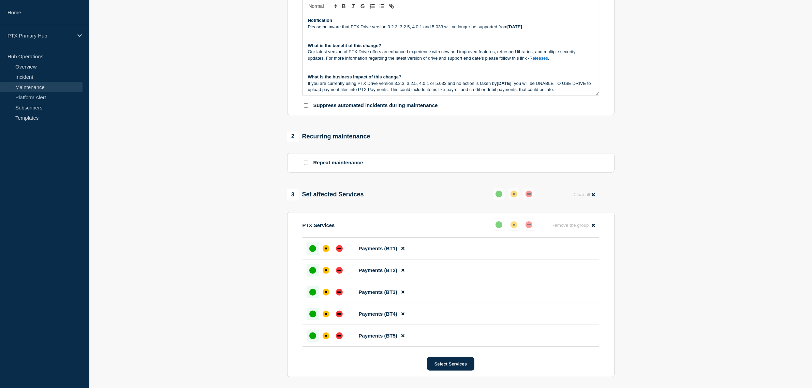
scroll to position [320, 0]
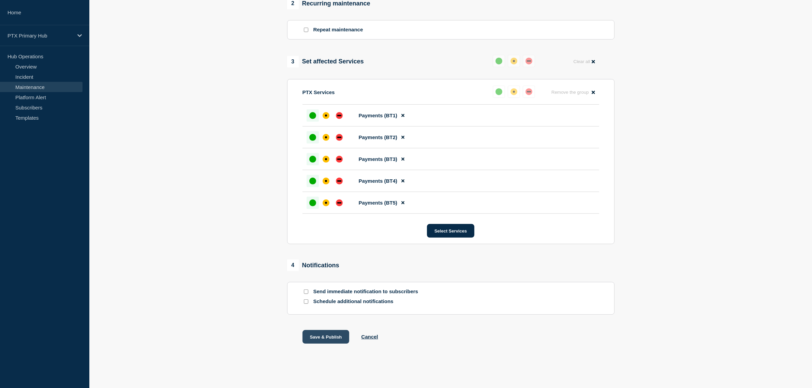
click at [323, 338] on button "Save & Publish" at bounding box center [326, 337] width 47 height 14
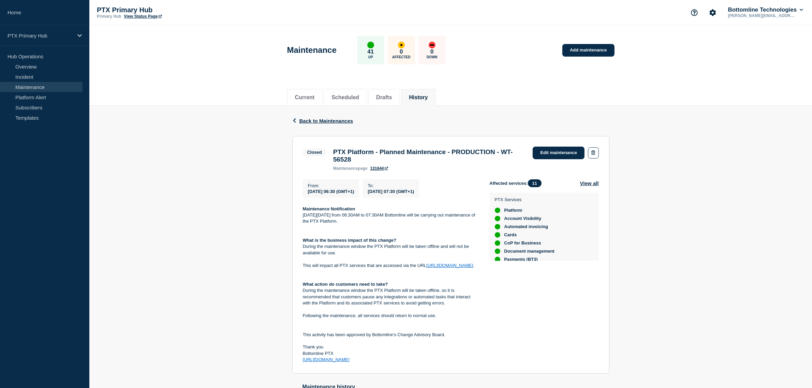
click at [423, 92] on li "History" at bounding box center [418, 97] width 34 height 17
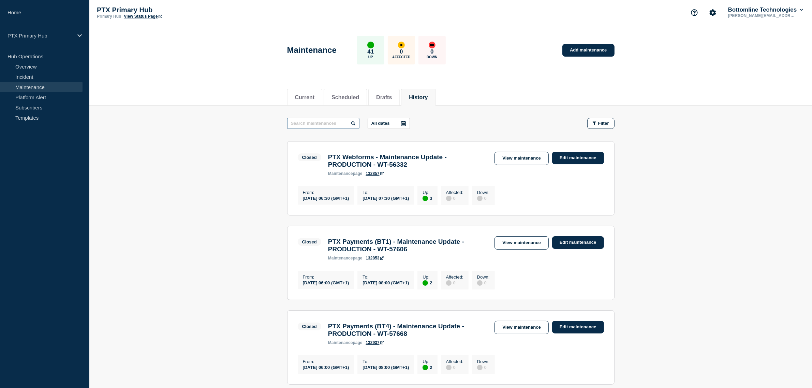
click at [333, 124] on input "text" at bounding box center [323, 123] width 72 height 11
drag, startPoint x: 323, startPoint y: 127, endPoint x: 253, endPoint y: 114, distance: 71.2
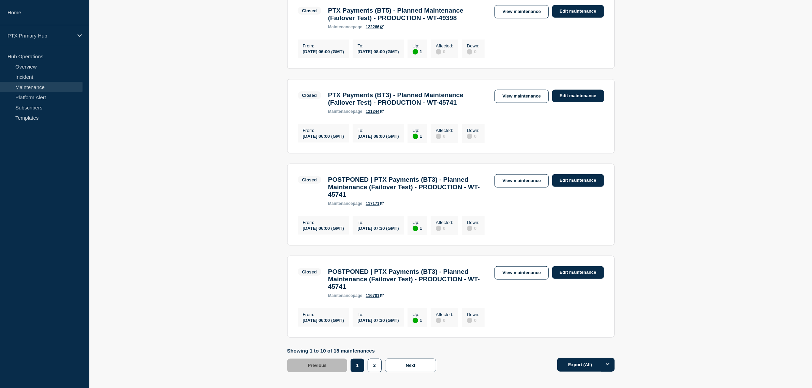
scroll to position [725, 0]
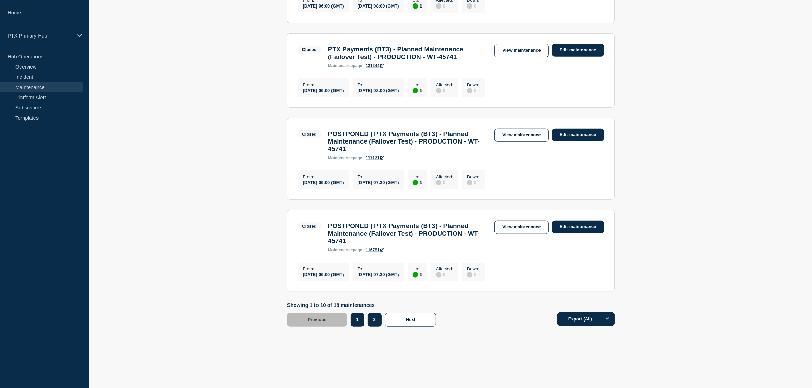
click at [376, 327] on button "2" at bounding box center [375, 320] width 14 height 14
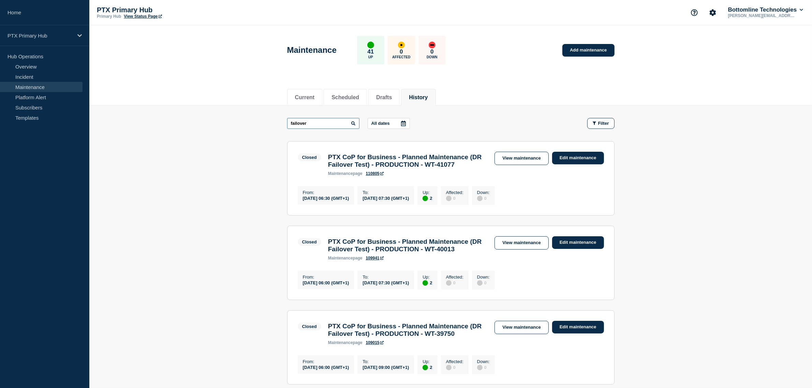
drag, startPoint x: 314, startPoint y: 125, endPoint x: 299, endPoint y: 119, distance: 16.2
click at [299, 119] on input "failover" at bounding box center [323, 123] width 72 height 11
type input "failback"
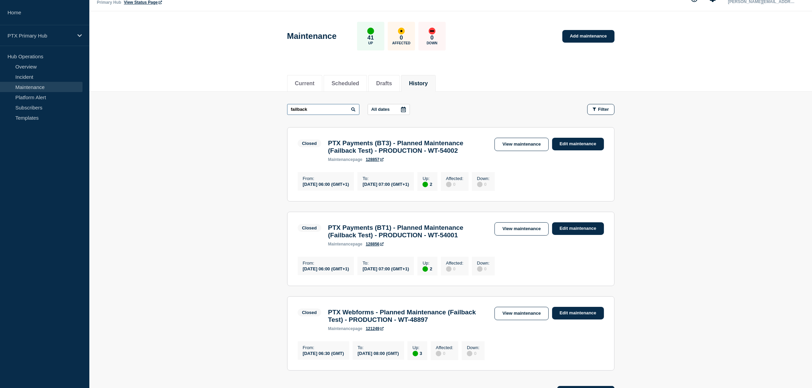
scroll to position [14, 0]
click at [498, 146] on link "View maintenance" at bounding box center [522, 144] width 54 height 13
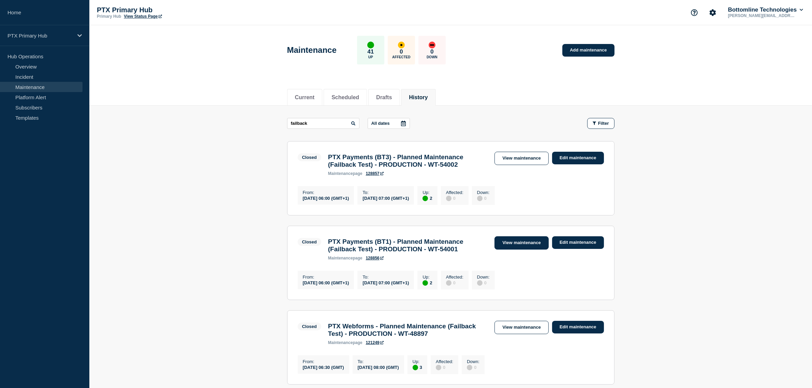
click at [508, 250] on link "View maintenance" at bounding box center [522, 242] width 54 height 13
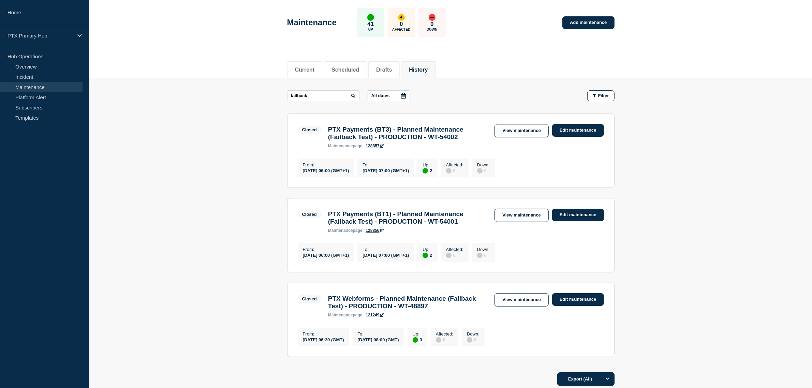
scroll to position [43, 0]
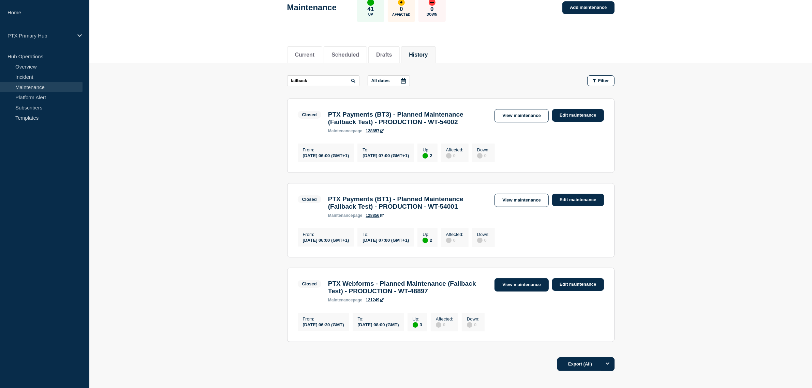
click at [529, 290] on link "View maintenance" at bounding box center [522, 284] width 54 height 13
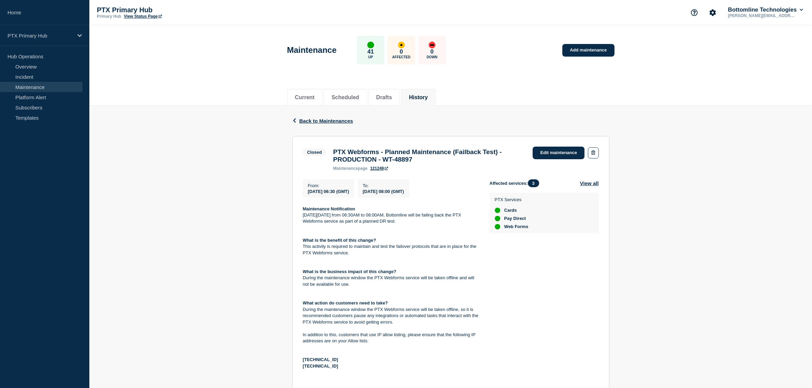
scroll to position [43, 0]
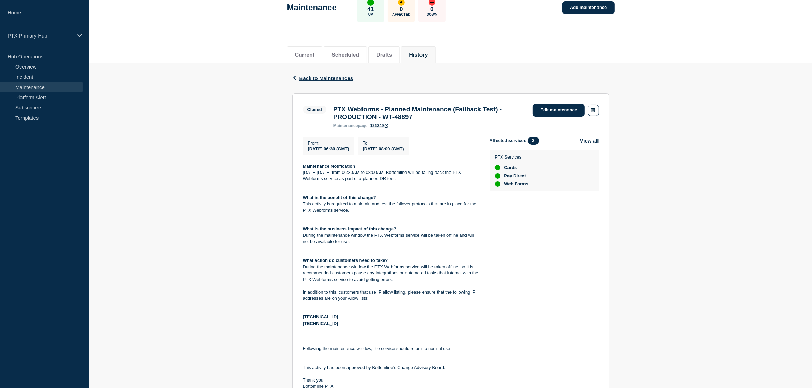
drag, startPoint x: 362, startPoint y: 222, endPoint x: 359, endPoint y: 216, distance: 6.6
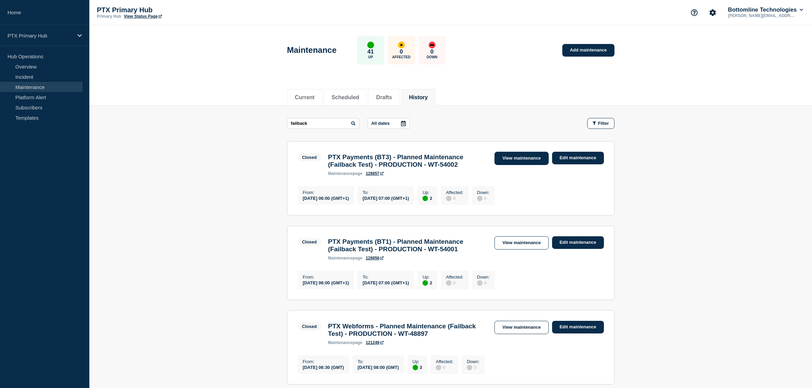
click at [529, 159] on link "View maintenance" at bounding box center [522, 158] width 54 height 13
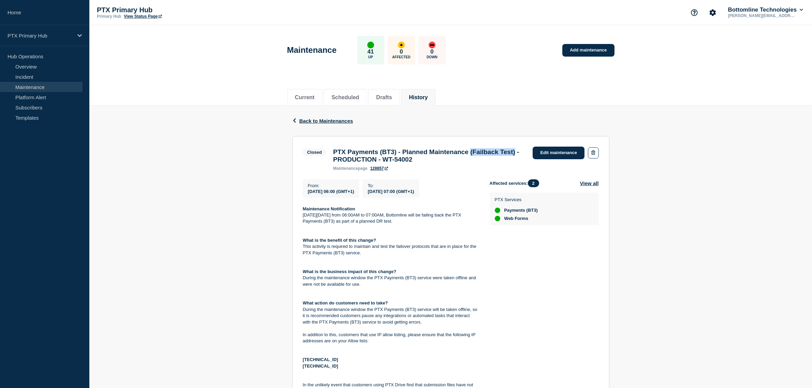
drag, startPoint x: 351, startPoint y: 164, endPoint x: 491, endPoint y: 149, distance: 140.6
click at [491, 149] on h3 "PTX Payments (BT3) - Planned Maintenance (Failback Test) - PRODUCTION - WT-54002" at bounding box center [429, 155] width 193 height 15
copy h3 "(Failback Test)"
click at [366, 231] on p at bounding box center [391, 228] width 176 height 6
drag, startPoint x: 404, startPoint y: 217, endPoint x: 410, endPoint y: 226, distance: 10.4
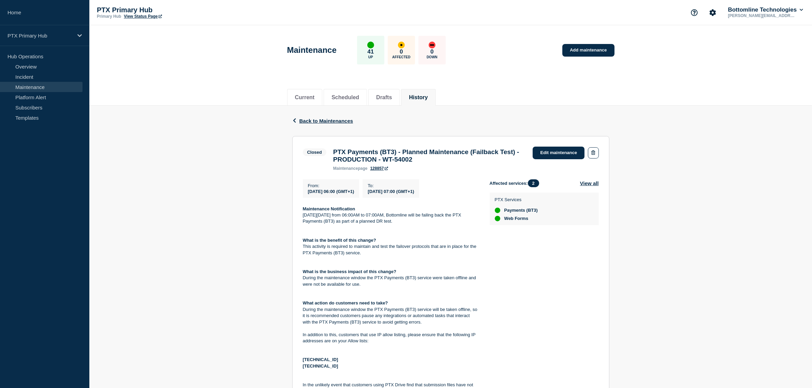
click at [410, 225] on p "On Tuesday 17th June from 06:00AM to 07:00AM, Bottomline will be failing back t…" at bounding box center [391, 218] width 176 height 13
copy p "Bottomline will be failing back the PTX Payments (BT3) as part of a planned DR …"
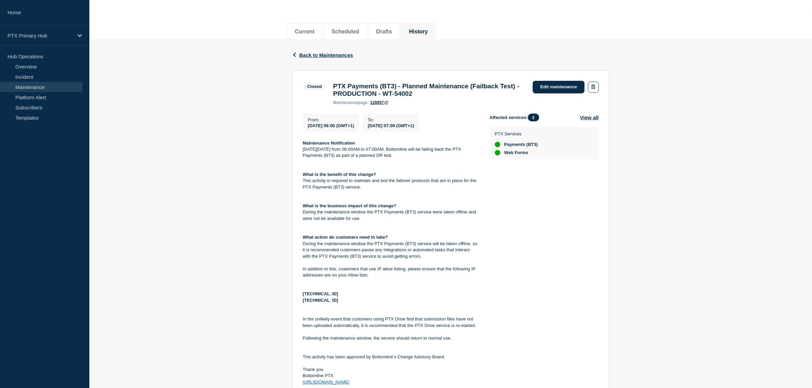
scroll to position [85, 0]
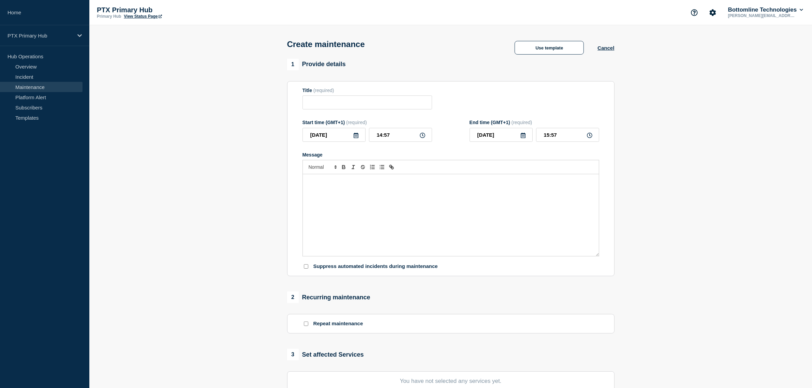
click at [374, 228] on div "Message" at bounding box center [451, 215] width 296 height 82
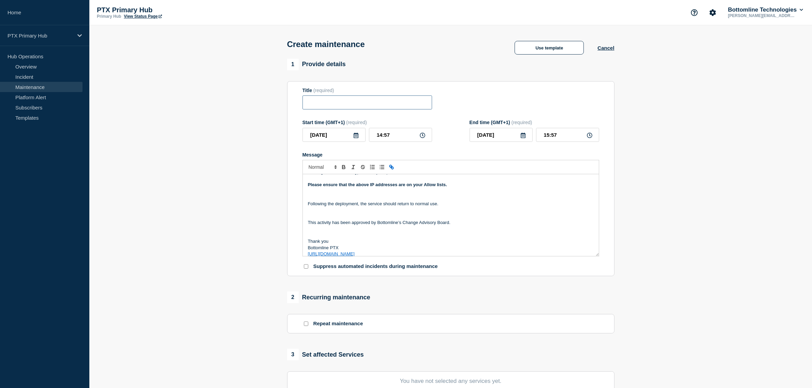
click at [331, 103] on input "Title" at bounding box center [368, 103] width 130 height 14
paste input "PTX Verify - Planned Maintenance - Production - WT-51713"
drag, startPoint x: 360, startPoint y: 103, endPoint x: 276, endPoint y: 96, distance: 83.9
click at [276, 96] on section "1 Provide details Title (required) PTX Verify - Planned Maintenance - Productio…" at bounding box center [450, 296] width 723 height 474
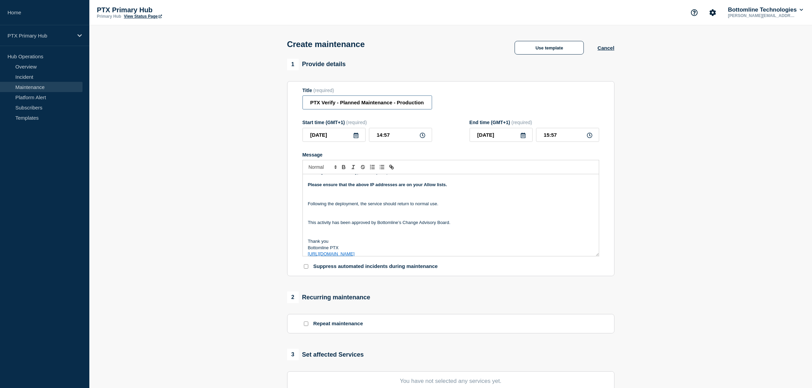
click at [426, 110] on input "PTX Verify - Planned Maintenance - Production - WT-51713" at bounding box center [368, 103] width 130 height 14
drag, startPoint x: 396, startPoint y: 103, endPoint x: 401, endPoint y: 103, distance: 4.8
click at [401, 103] on input "PTX Verify - Planned Maintenance - Production - WT-51713" at bounding box center [368, 103] width 130 height 14
click at [399, 102] on input "PTX Verify - Planned Maintenance - Production - WT-51713" at bounding box center [368, 103] width 130 height 14
click at [400, 106] on input "PTX Verify - Planned Maintenance - Production - WT-51713" at bounding box center [368, 103] width 130 height 14
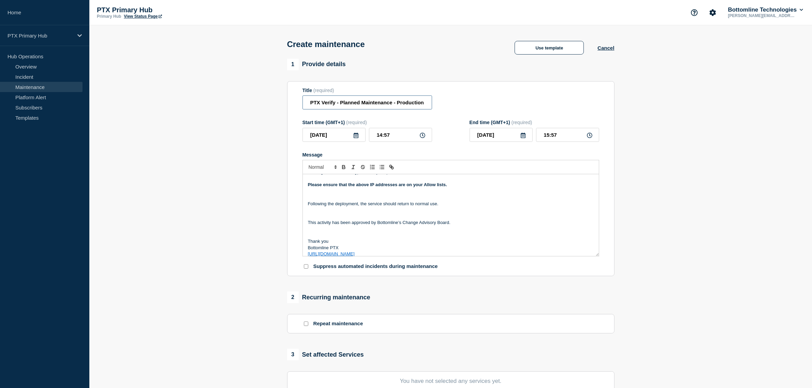
click at [398, 103] on input "PTX Verify - Planned Maintenance - Production - WT-51713" at bounding box center [368, 103] width 130 height 14
paste input "(Failback Test)"
drag, startPoint x: 428, startPoint y: 107, endPoint x: 444, endPoint y: 110, distance: 16.0
click at [444, 110] on div "Title (required) PTX Verify - Planned Maintenance - (Failback Test)Production -…" at bounding box center [451, 99] width 297 height 22
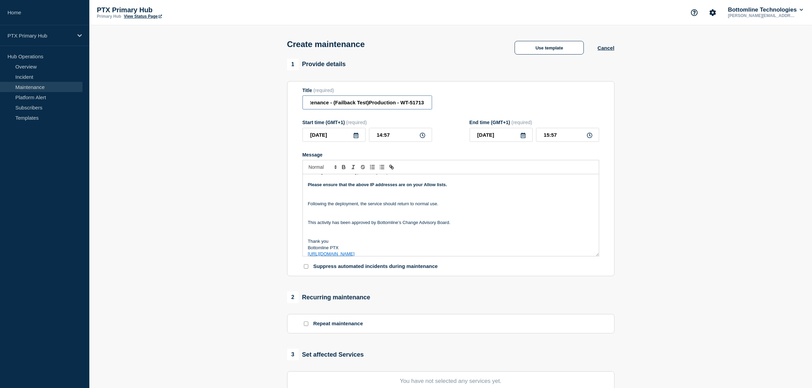
click at [396, 98] on input "PTX Verify - Planned Maintenance - (Failback Test)Production - WT-51713" at bounding box center [368, 103] width 130 height 14
click at [369, 105] on input "PTX Verify - Planned Maintenance - (Failback Test)Production - WT-51713" at bounding box center [368, 103] width 130 height 14
drag, startPoint x: 413, startPoint y: 101, endPoint x: 466, endPoint y: 100, distance: 53.2
click at [466, 100] on div "Title (required) PTX Verify - Planned Maintenance - (Failback Test) - Productio…" at bounding box center [451, 99] width 297 height 22
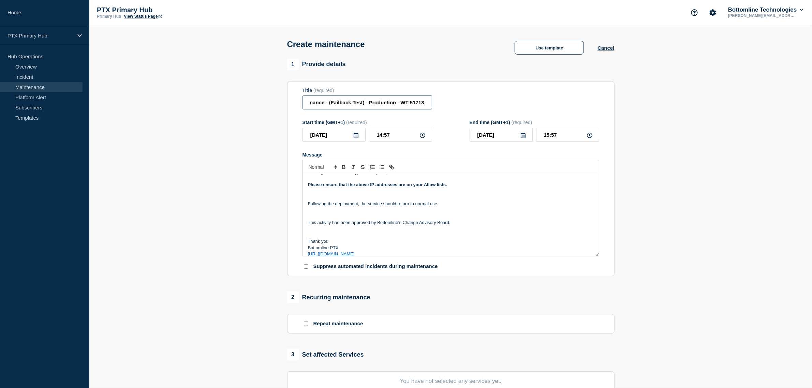
click at [429, 102] on input "PTX Verify - Planned Maintenance - (Failback Test) - Production - WT-51713" at bounding box center [368, 103] width 130 height 14
drag, startPoint x: 400, startPoint y: 103, endPoint x: 449, endPoint y: 103, distance: 48.8
click at [449, 103] on div "Title (required) PTX Verify - Planned Maintenance - (Failback Test) - Productio…" at bounding box center [451, 99] width 297 height 22
paste input "7670"
type input "PTX Verify - Planned Maintenance - (Failback Test) - Production - WT-57670"
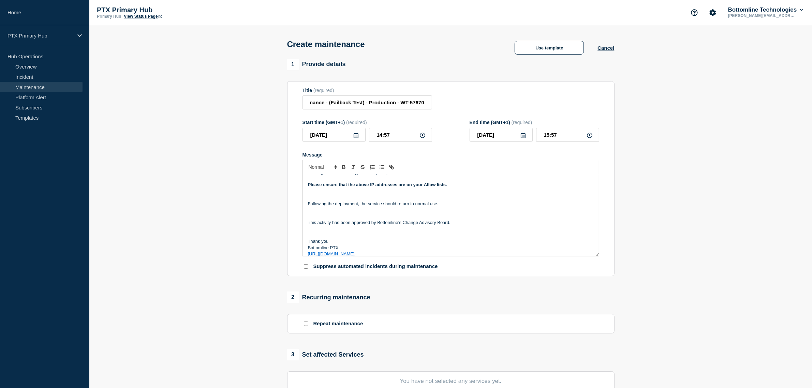
click at [469, 200] on p "Message" at bounding box center [451, 197] width 286 height 6
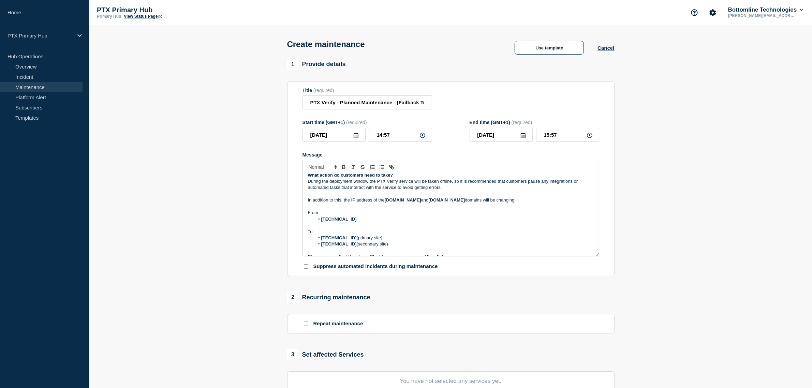
scroll to position [0, 0]
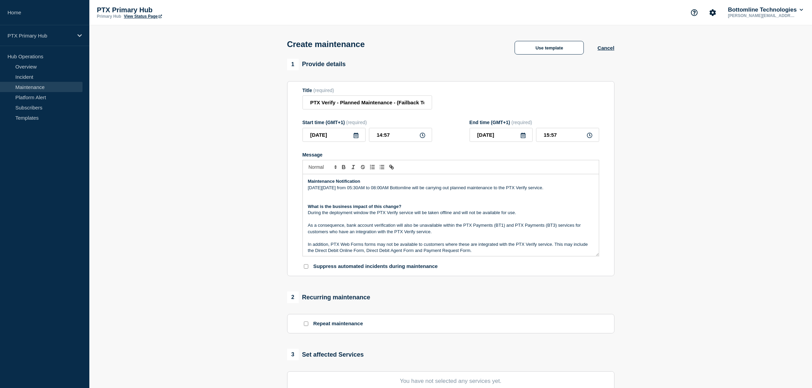
click at [466, 194] on p "Message" at bounding box center [451, 194] width 286 height 6
click at [515, 191] on p "On Thursday 7th August from 05:30AM to 08:00AM Bottomline will be carrying out …" at bounding box center [451, 188] width 286 height 6
drag, startPoint x: 565, startPoint y: 191, endPoint x: 462, endPoint y: 188, distance: 102.4
click at [462, 188] on p "On Thursday 7th August from 05:30AM to 08:00AM Bottomline will be carrying out …" at bounding box center [451, 188] width 286 height 6
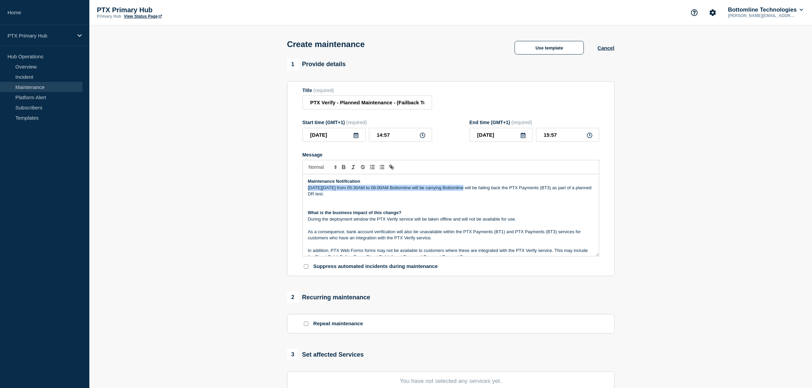
drag, startPoint x: 461, startPoint y: 190, endPoint x: 408, endPoint y: 186, distance: 52.3
click at [408, 186] on div "Maintenance Notification On Thursday 7th August from 05:30AM to 08:00AM Bottoml…" at bounding box center [451, 215] width 296 height 82
click at [412, 194] on p "On Thursday 7th August from 05:30AM to 08:00AM Bottomline will be carrying Bott…" at bounding box center [451, 191] width 286 height 13
drag, startPoint x: 459, startPoint y: 191, endPoint x: 411, endPoint y: 188, distance: 48.3
click at [411, 188] on p "On Thursday 7th August from 05:30AM to 08:00AM Bottomline will be carrying Bott…" at bounding box center [451, 191] width 286 height 13
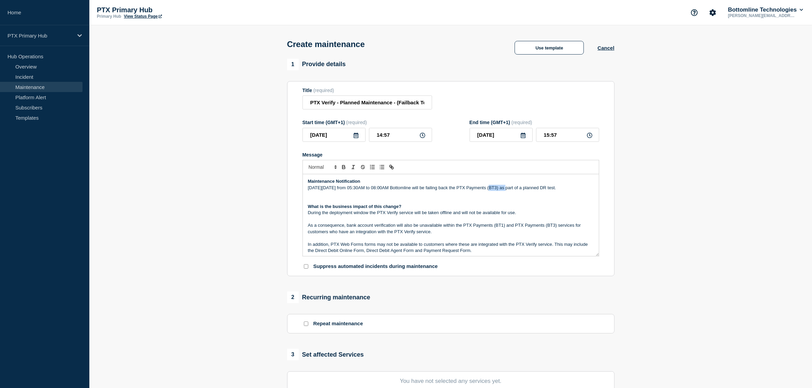
drag, startPoint x: 506, startPoint y: 193, endPoint x: 488, endPoint y: 187, distance: 18.7
click at [488, 187] on p "On Thursday 7th August from 05:30AM to 08:00AM Bottomline will be failing back …" at bounding box center [451, 188] width 286 height 6
click at [538, 215] on p "During the deployment window the PTX Verify service will be taken offline and w…" at bounding box center [451, 213] width 286 height 6
click at [538, 207] on p "What is the business impact of this change?" at bounding box center [451, 207] width 286 height 6
click at [519, 194] on p "Message" at bounding box center [451, 194] width 286 height 6
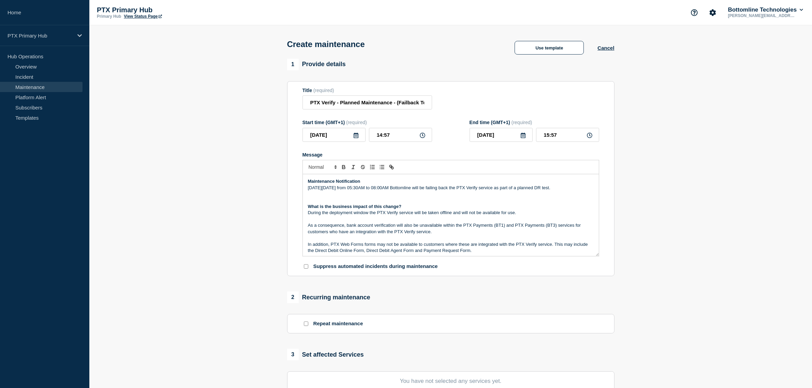
click at [526, 188] on p "On Thursday 7th August from 05:30AM to 08:00AM Bottomline will be failing back …" at bounding box center [451, 188] width 286 height 6
click at [512, 188] on p "On Thursday 7th August from 05:30AM to 08:00AM Bottomline will be failing back …" at bounding box center [451, 188] width 286 height 6
click at [505, 204] on p "Message" at bounding box center [451, 201] width 286 height 6
click at [506, 204] on p "Message" at bounding box center [451, 201] width 286 height 6
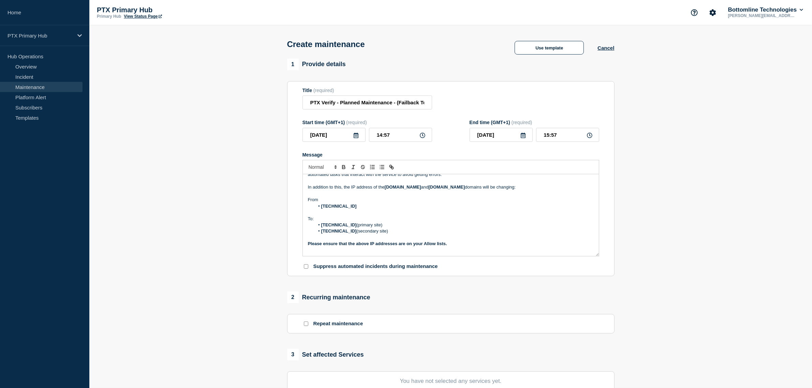
scroll to position [128, 0]
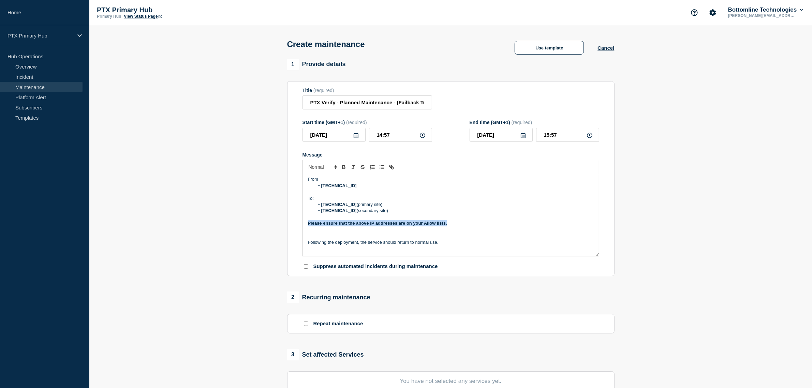
drag, startPoint x: 451, startPoint y: 231, endPoint x: 307, endPoint y: 229, distance: 144.0
click at [307, 229] on div "Maintenance Notification On Thursday 7th August from 05:30AM to 08:00AM Bottoml…" at bounding box center [451, 215] width 296 height 82
copy strong "Please ensure that the above IP addresses are on your Allow lists."
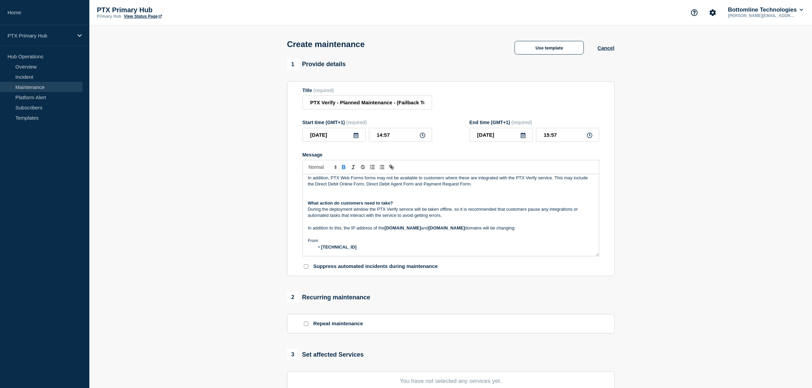
scroll to position [85, 0]
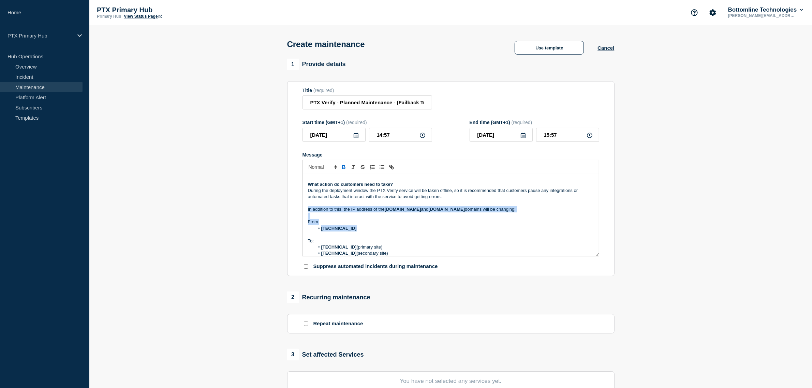
drag, startPoint x: 369, startPoint y: 236, endPoint x: 305, endPoint y: 218, distance: 66.2
click at [305, 218] on div "Maintenance Notification On Thursday 7th August from 05:30AM to 08:00AM Bottoml…" at bounding box center [451, 215] width 296 height 82
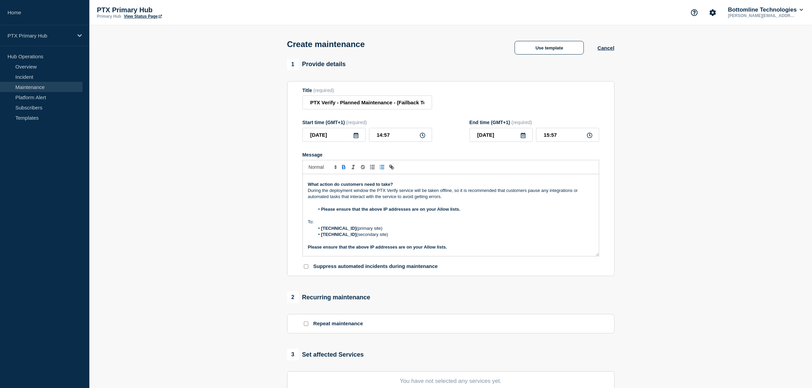
click at [322, 206] on p "Message" at bounding box center [451, 203] width 286 height 6
click at [320, 213] on li "Please ensure that the above IP addresses are on your Allow lists." at bounding box center [454, 209] width 279 height 6
drag, startPoint x: 367, startPoint y: 217, endPoint x: 358, endPoint y: 213, distance: 10.1
click at [358, 213] on div "Maintenance Notification On Thursday 7th August from 05:30AM to 08:00AM Bottoml…" at bounding box center [451, 215] width 296 height 82
click at [363, 212] on strong "Please ensure that the above IP addresses are on your Allow lists." at bounding box center [377, 209] width 139 height 5
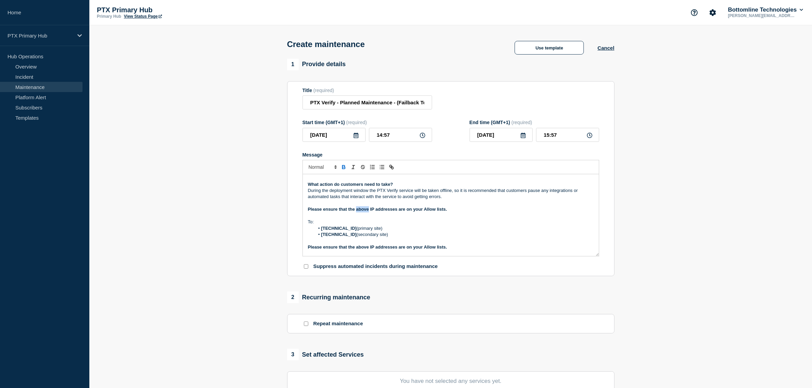
drag, startPoint x: 369, startPoint y: 219, endPoint x: 357, endPoint y: 215, distance: 12.4
click at [357, 212] on strong "Please ensure that the above IP addresses are on your Allow lists." at bounding box center [377, 209] width 139 height 5
click at [454, 213] on p "Please ensure that the below IP addresses are on your Allow lists." at bounding box center [451, 209] width 286 height 6
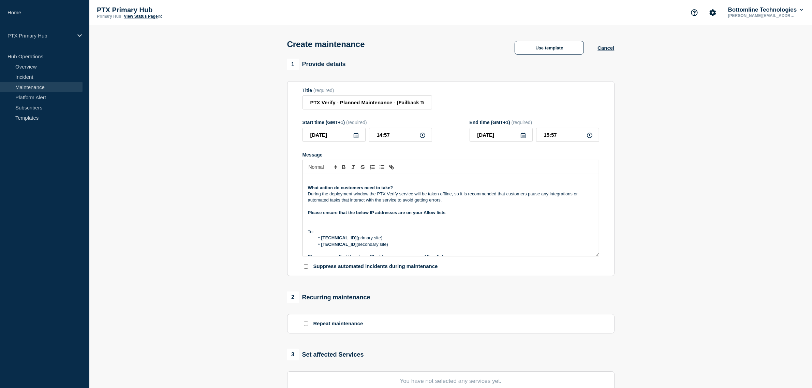
scroll to position [81, 0]
click at [456, 211] on p "Message" at bounding box center [451, 208] width 286 height 6
click at [452, 217] on p "Please ensure that the below IP addresses are on your Allow lists" at bounding box center [451, 214] width 286 height 6
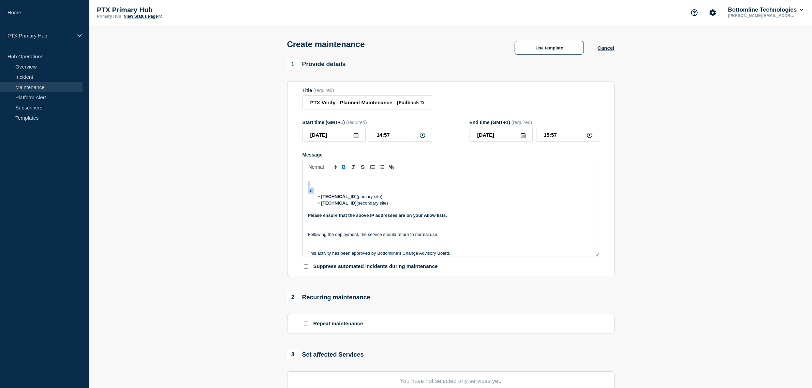
drag, startPoint x: 316, startPoint y: 200, endPoint x: 298, endPoint y: 193, distance: 18.8
click at [298, 193] on section "Title (required) PTX Verify - Planned Maintenance - (Failback Test) - Productio…" at bounding box center [451, 178] width 328 height 195
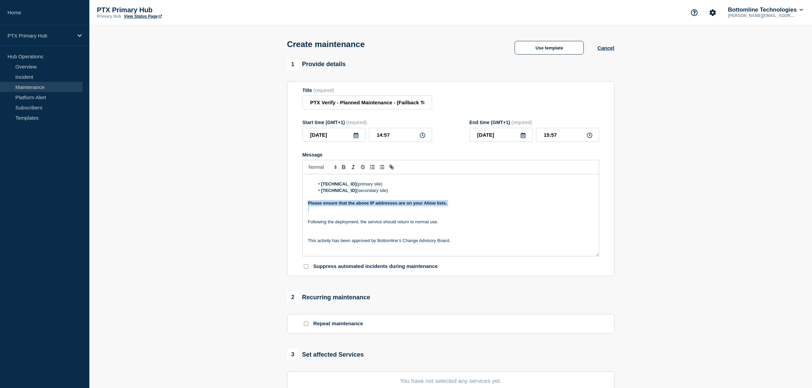
drag, startPoint x: 459, startPoint y: 217, endPoint x: 298, endPoint y: 211, distance: 161.5
click at [298, 211] on section "Title (required) PTX Verify - Planned Maintenance - (Failback Test) - Productio…" at bounding box center [451, 178] width 328 height 195
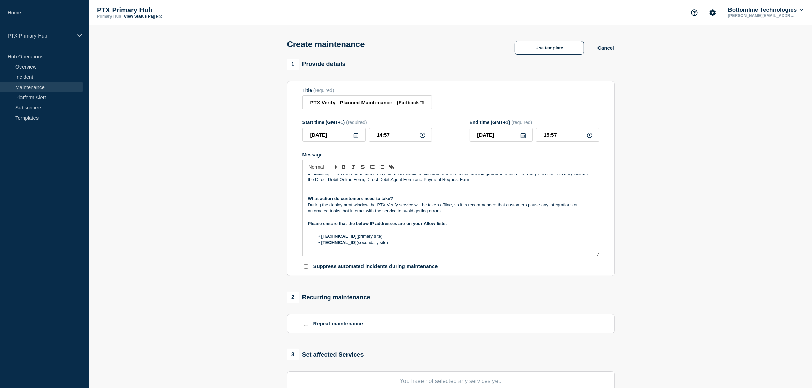
scroll to position [85, 0]
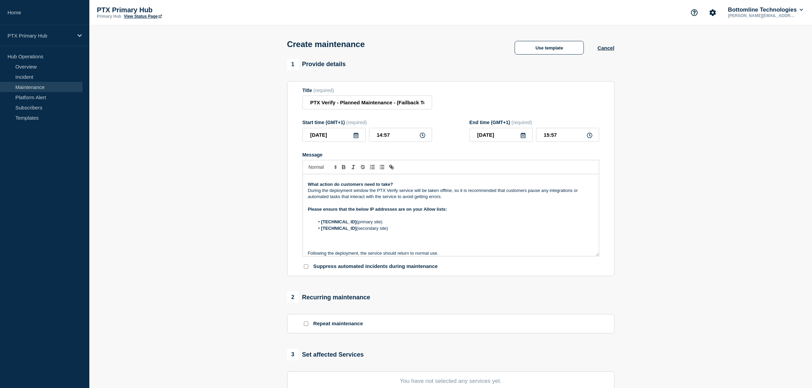
click at [449, 200] on p "During the deployment window the PTX Verify service will be taken offline, so i…" at bounding box center [451, 194] width 286 height 13
click at [448, 200] on p "During the deployment window the PTX Verify service will be taken offline, so i…" at bounding box center [451, 194] width 286 height 13
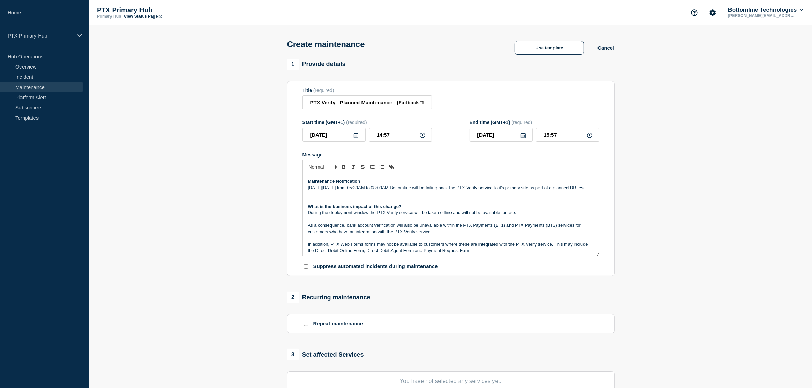
scroll to position [43, 0]
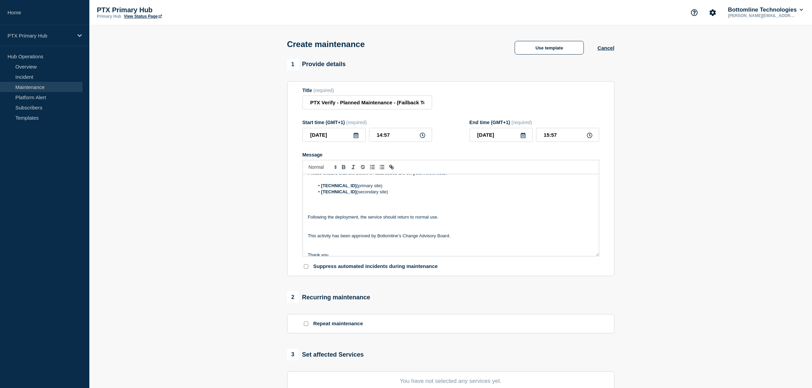
drag, startPoint x: 466, startPoint y: 219, endPoint x: 465, endPoint y: 214, distance: 5.3
click at [466, 214] on p "Message" at bounding box center [451, 211] width 286 height 6
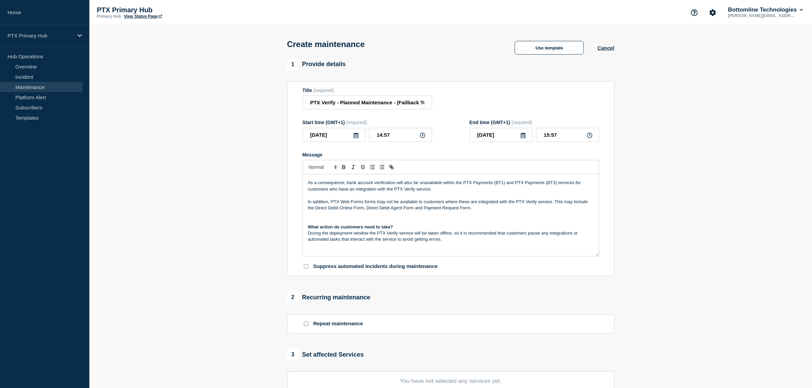
scroll to position [128, 0]
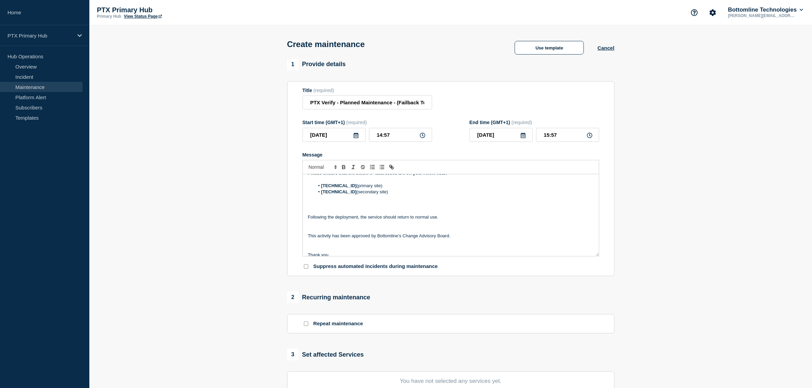
click at [484, 220] on p "Following the deployment, the service should return to normal use." at bounding box center [451, 217] width 286 height 6
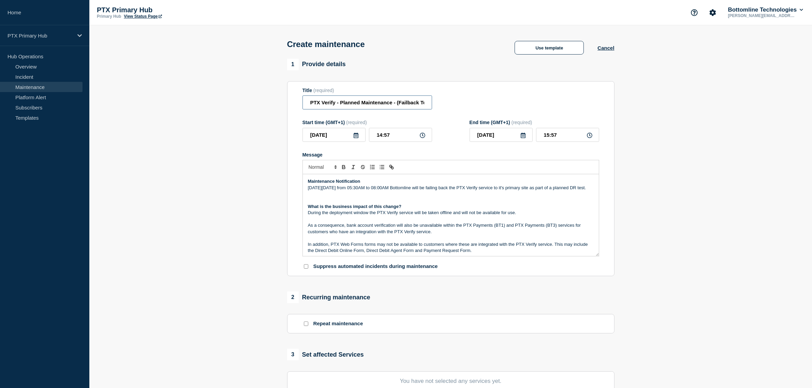
scroll to position [0, 69]
drag, startPoint x: 419, startPoint y: 105, endPoint x: 469, endPoint y: 108, distance: 50.6
click at [469, 108] on div "Title (required) PTX Verify - Planned Maintenance - (Failback Test) - Productio…" at bounding box center [451, 99] width 297 height 22
click at [469, 97] on div "Title (required) PTX Verify - Planned Maintenance - (Failback Test) - Productio…" at bounding box center [451, 99] width 297 height 22
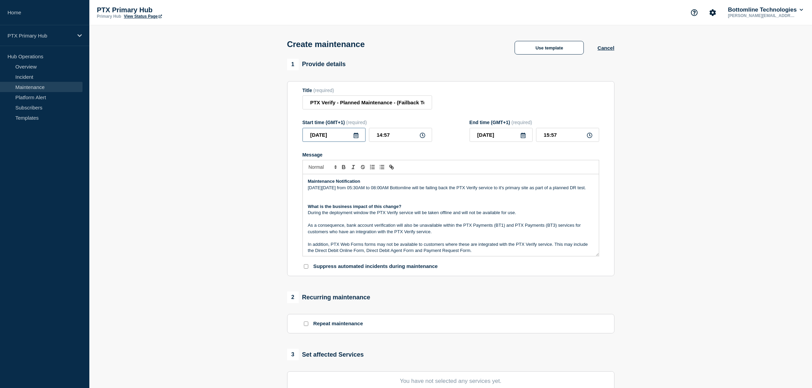
click at [347, 137] on input "2025-08-21" at bounding box center [334, 135] width 63 height 14
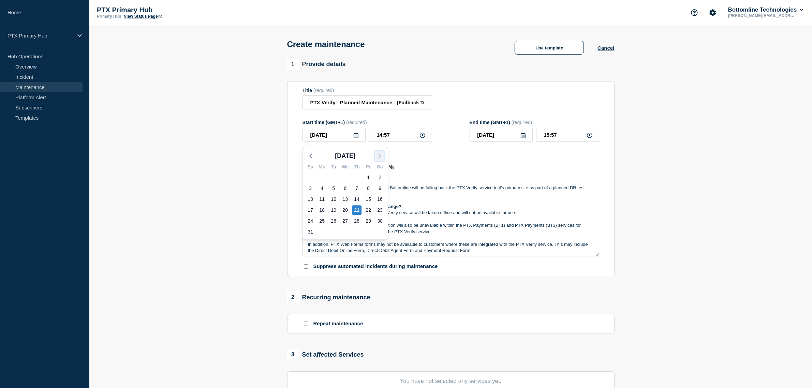
click at [381, 154] on icon "button" at bounding box center [380, 156] width 8 height 8
click at [335, 175] on div "2" at bounding box center [334, 178] width 10 height 10
type input "2025-09-02"
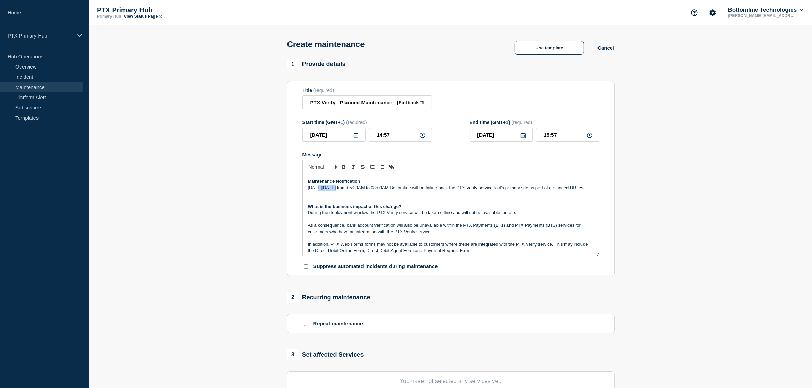
drag, startPoint x: 332, startPoint y: 189, endPoint x: 352, endPoint y: 183, distance: 21.5
click at [317, 188] on p "On Thursday 7th August from 05:30AM to 08:00AM Bottomline will be failing back …" at bounding box center [451, 188] width 286 height 6
click at [377, 188] on p "On Tuesday 2nd September from 05:30AM to 08:00AM Bottomline will be failing bac…" at bounding box center [451, 188] width 286 height 6
drag, startPoint x: 395, startPoint y: 138, endPoint x: 354, endPoint y: 131, distance: 41.8
click at [354, 131] on div "2025-09-02 14:57" at bounding box center [368, 135] width 130 height 14
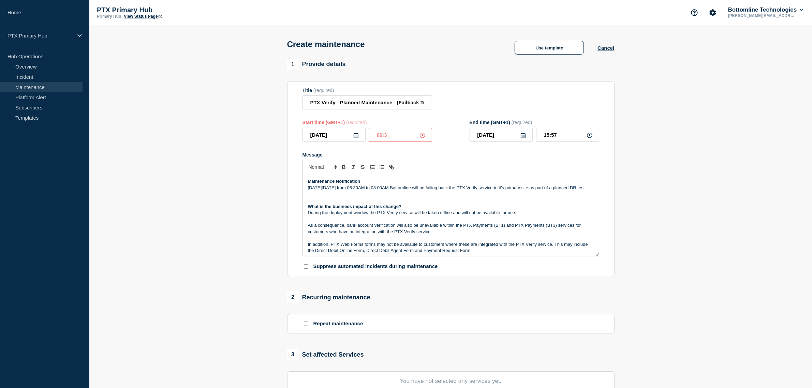
type input "06:30"
drag, startPoint x: 567, startPoint y: 137, endPoint x: 506, endPoint y: 129, distance: 61.2
click at [506, 129] on div "2025-09-02 07:30" at bounding box center [535, 135] width 130 height 14
type input "08:00"
click at [497, 235] on p "As a consequence, bank account verification will also be unavailable within the…" at bounding box center [451, 228] width 286 height 13
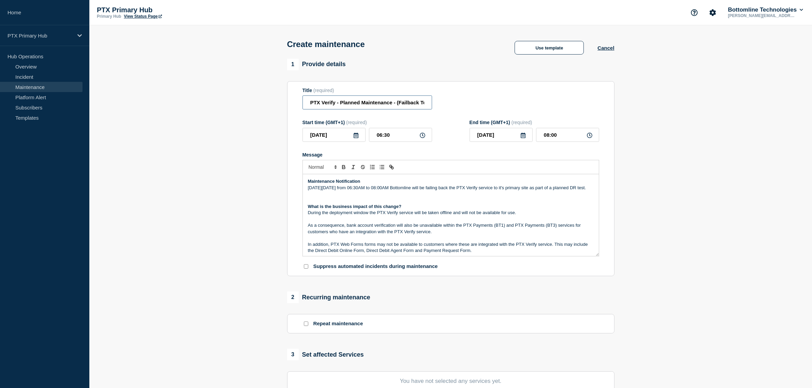
click at [307, 103] on input "PTX Verify - Planned Maintenance - (Failback Test) - Production - WT-57670" at bounding box center [368, 103] width 130 height 14
click at [314, 107] on input "PTX Verify - Planned Maintenance - (Failback Test) - Production - WT-57670" at bounding box center [368, 103] width 130 height 14
click at [310, 104] on input "PTX Verify - Planned Maintenance - (Failback Test) - Production - WT-57670" at bounding box center [368, 103] width 130 height 14
click at [312, 101] on input "PTX Verify - Planned Maintenance - (Failback Test) - Production - WT-57670" at bounding box center [368, 103] width 130 height 14
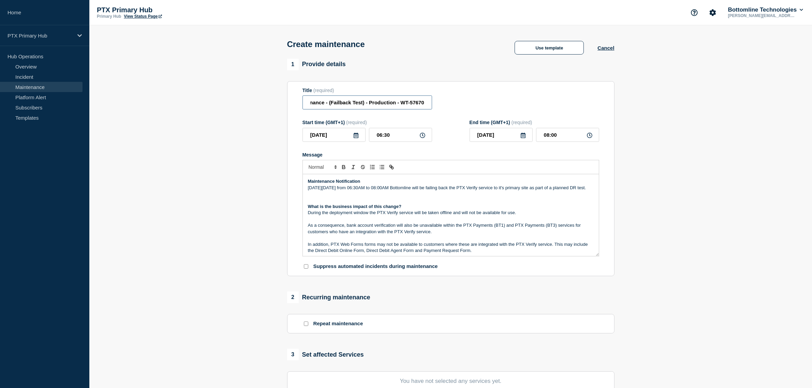
drag, startPoint x: 371, startPoint y: 107, endPoint x: 419, endPoint y: 115, distance: 48.1
click at [419, 115] on form "Title (required) PTX Verify - Planned Maintenance - (Failback Test) - Productio…" at bounding box center [451, 179] width 297 height 183
click at [424, 108] on input "PTX Verify - Planned Maintenance - (Failback Test) - Production - WT-57670" at bounding box center [368, 103] width 130 height 14
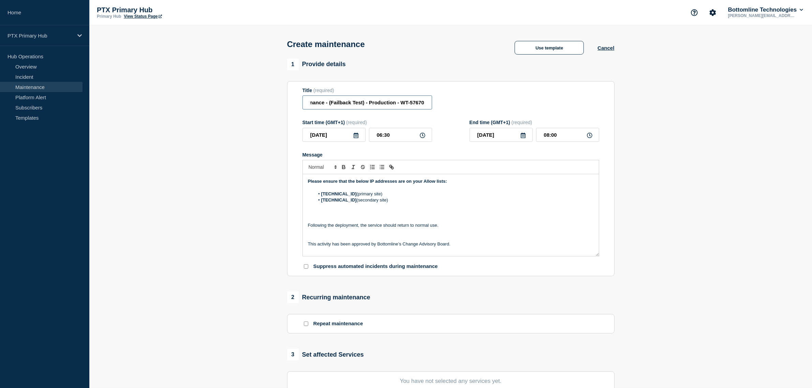
scroll to position [110, 0]
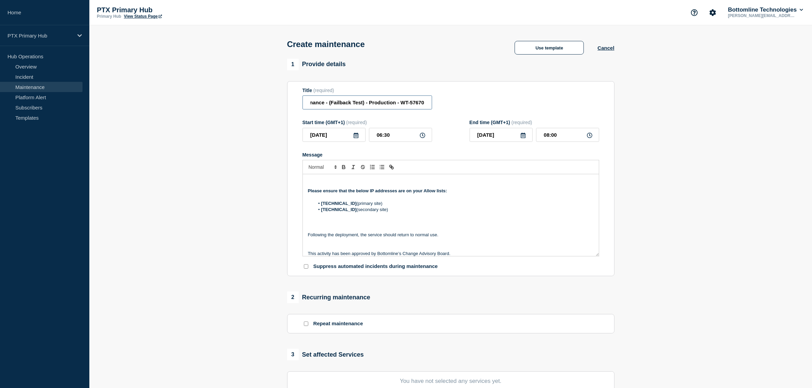
type input "PTX Verify - Planned Maintenance - (Failback Test) - Production - WT-57670"
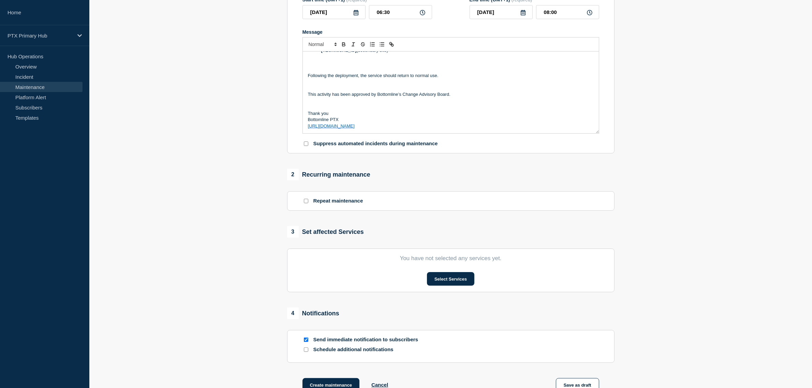
scroll to position [171, 0]
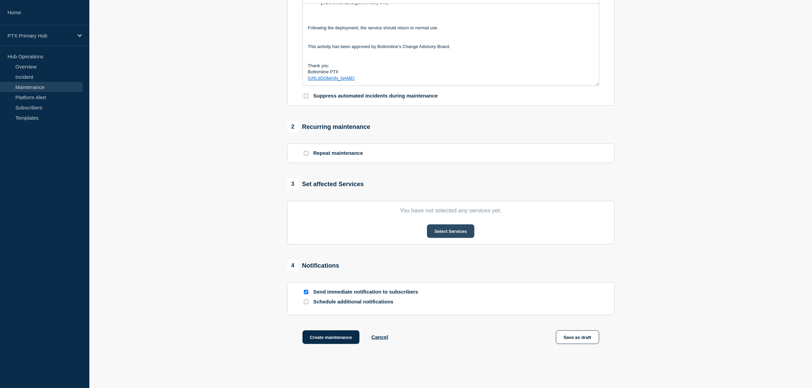
click at [455, 234] on button "Select Services" at bounding box center [450, 231] width 47 height 14
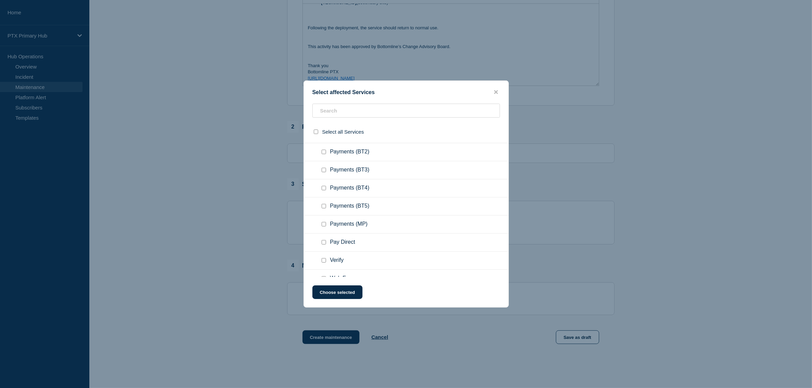
scroll to position [256, 0]
click at [323, 217] on input "Payments (BT1) checkbox" at bounding box center [324, 219] width 4 height 4
checkbox input "true"
click at [323, 258] on input "Payments (BT3) checkbox" at bounding box center [324, 255] width 4 height 4
checkbox input "true"
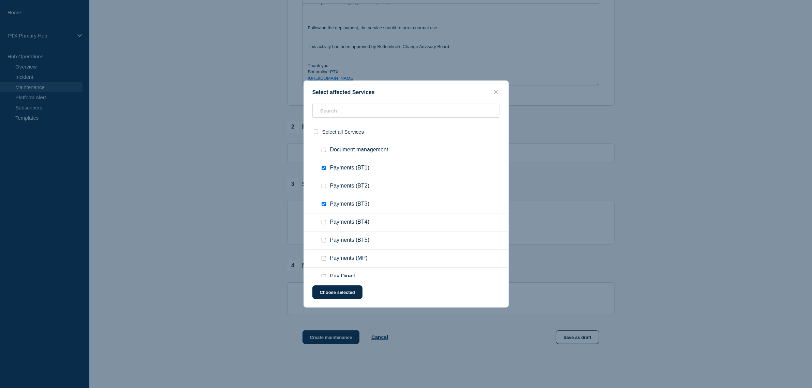
scroll to position [341, 0]
click at [322, 259] on input "Verify checkbox" at bounding box center [324, 260] width 4 height 4
checkbox input "true"
click at [322, 241] on ul "Web Forms" at bounding box center [406, 236] width 205 height 18
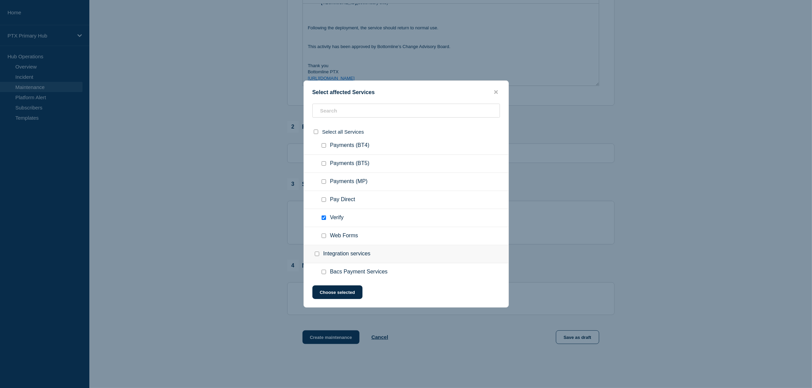
click at [323, 239] on div at bounding box center [325, 236] width 10 height 7
click at [326, 235] on div at bounding box center [325, 236] width 10 height 7
click at [326, 235] on input "Web Forms checkbox" at bounding box center [324, 236] width 4 height 4
checkbox input "true"
click at [345, 299] on button "Choose selected" at bounding box center [338, 293] width 50 height 14
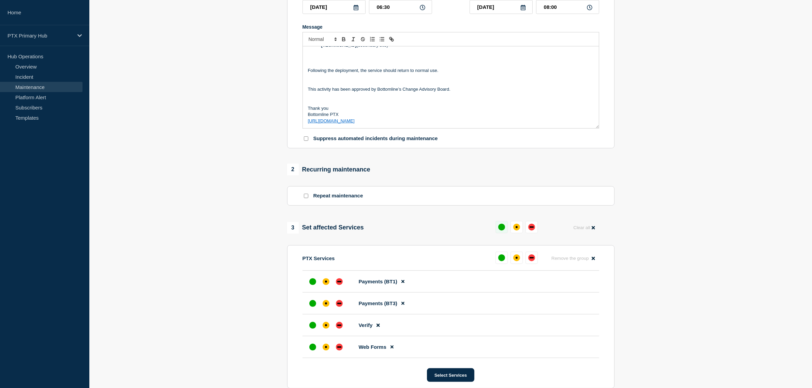
click at [502, 229] on div "up" at bounding box center [501, 227] width 7 height 7
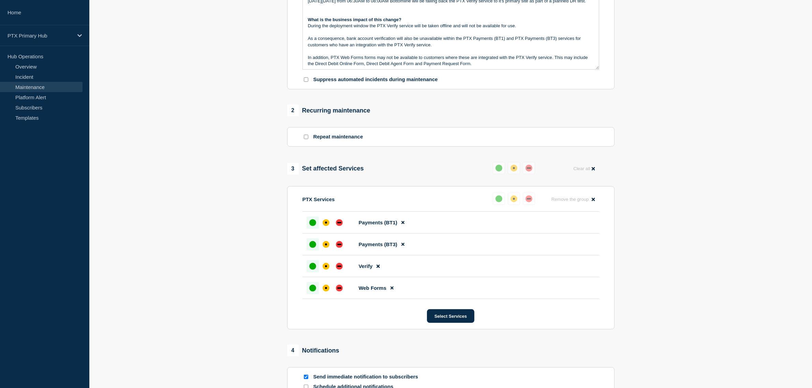
scroll to position [299, 0]
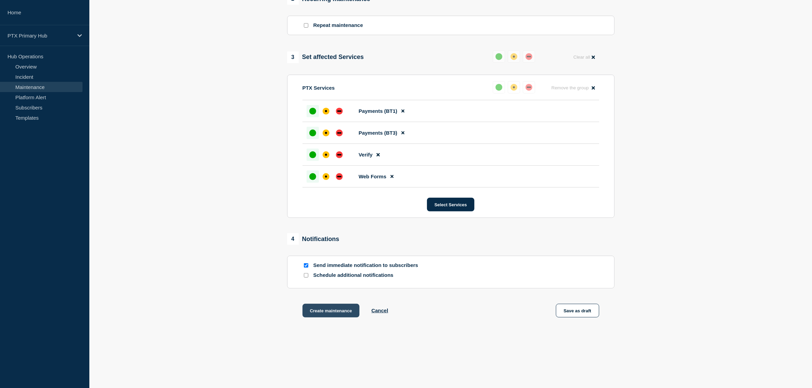
click at [328, 313] on button "Create maintenance" at bounding box center [331, 311] width 57 height 14
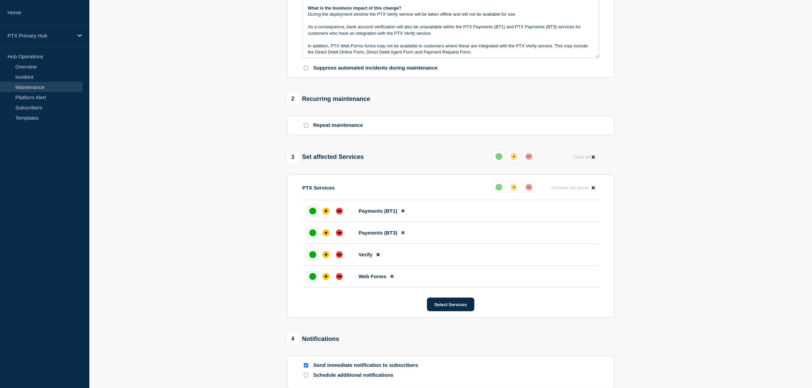
scroll to position [128, 0]
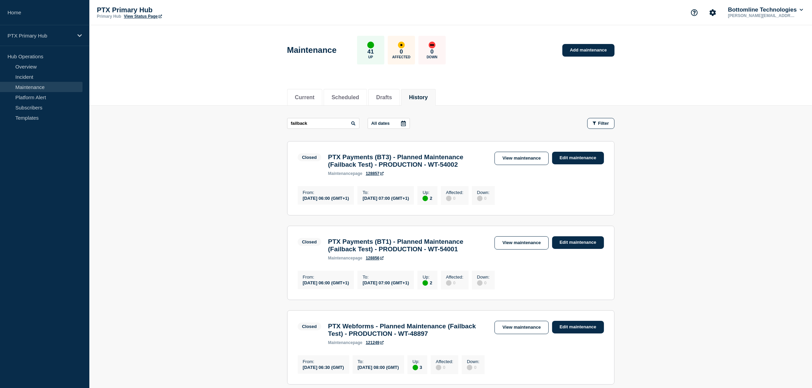
click at [310, 135] on div "failback All dates Filter Closed 2 Up PTX Payments (BT3) - Planned Maintenance …" at bounding box center [451, 256] width 328 height 277
click at [316, 115] on main "failback All dates Filter Closed 2 Up PTX Payments (BT3) - Planned Maintenance …" at bounding box center [450, 250] width 723 height 289
drag, startPoint x: 331, startPoint y: 121, endPoint x: 291, endPoint y: 119, distance: 40.3
click at [326, 121] on input "failback" at bounding box center [323, 123] width 72 height 11
drag, startPoint x: 315, startPoint y: 122, endPoint x: 230, endPoint y: 103, distance: 87.4
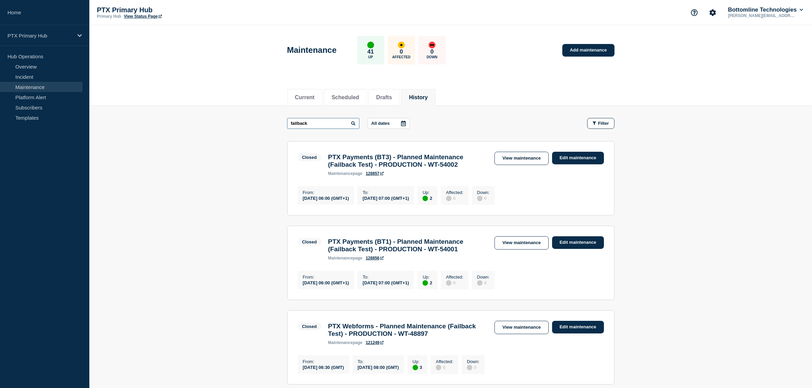
click at [230, 103] on div "Current Scheduled Drafts History Current Scheduled Drafts History failback All …" at bounding box center [450, 273] width 723 height 383
type input "verify"
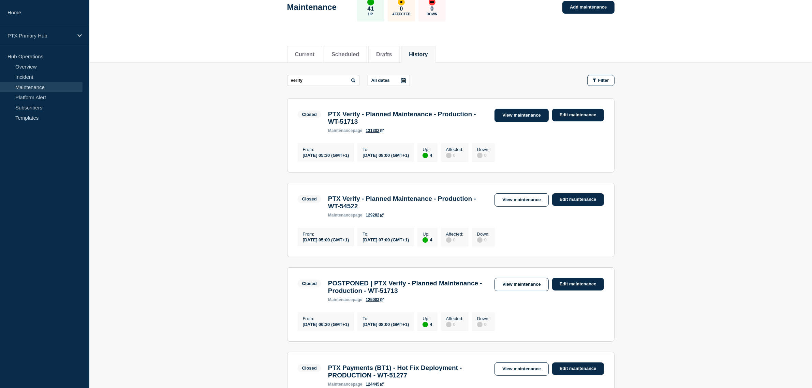
scroll to position [43, 0]
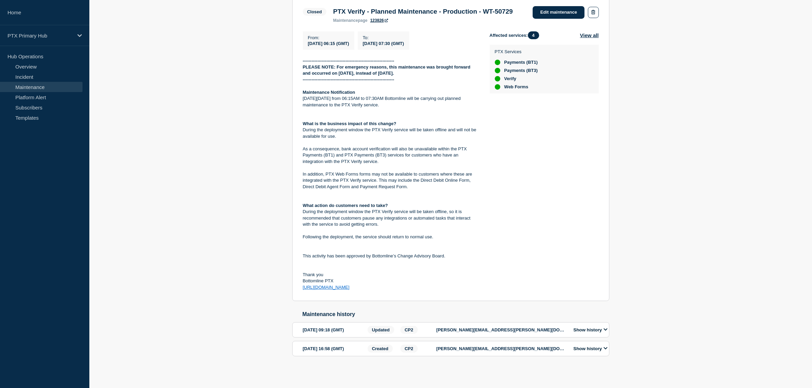
scroll to position [153, 0]
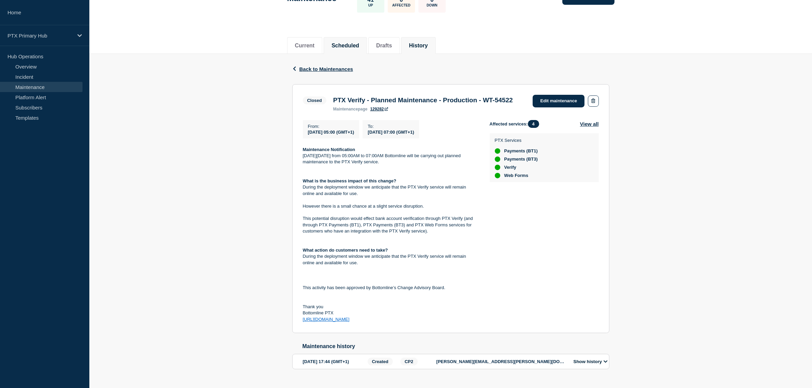
scroll to position [83, 0]
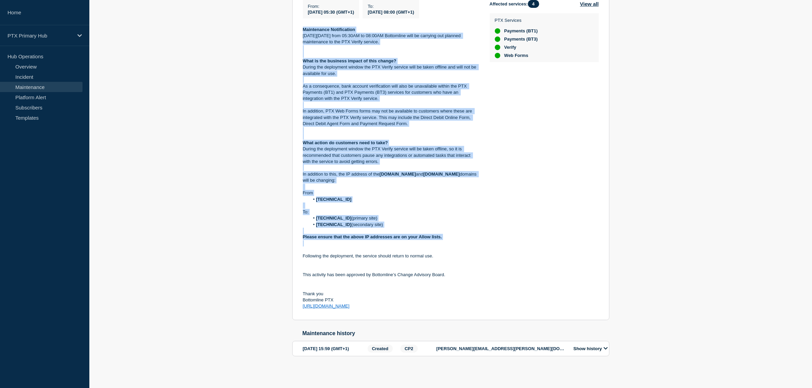
scroll to position [190, 0]
drag, startPoint x: 301, startPoint y: 126, endPoint x: 458, endPoint y: 307, distance: 239.4
click at [458, 307] on section "Closed PTX Verify - Planned Maintenance - Production - WT-51713 maintenance pag…" at bounding box center [450, 142] width 317 height 356
copy div "Maintenance Notification [DATE][DATE] from 05:30AM to 08:00AM Bottomline will b…"
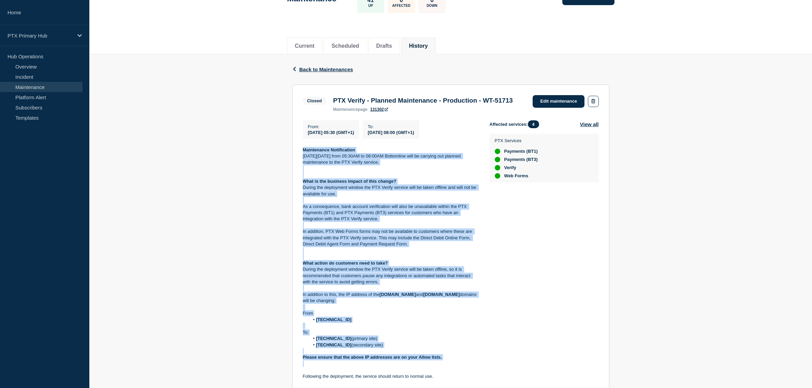
scroll to position [0, 0]
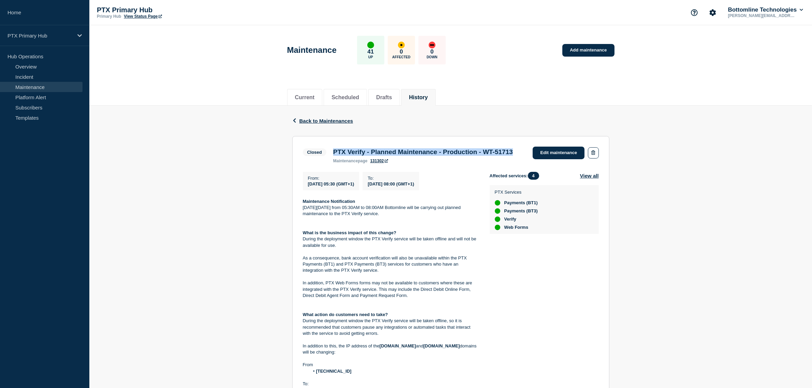
drag, startPoint x: 383, startPoint y: 161, endPoint x: 323, endPoint y: 150, distance: 61.0
click at [323, 150] on div "Closed PTX Verify - Planned Maintenance - Production - WT-51713 maintenance pag…" at bounding box center [410, 155] width 214 height 17
copy div "PTX Verify - Planned Maintenance - Production - WT-51713"
